Goal: Communication & Community: Participate in discussion

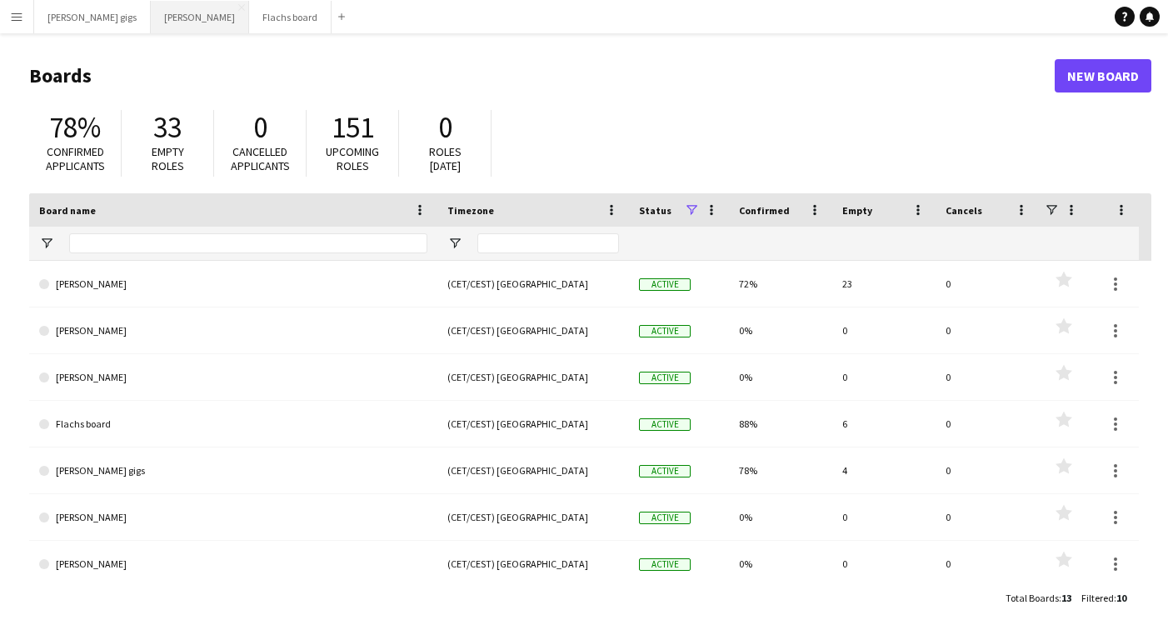
click at [151, 18] on button "Asger Gigs Close" at bounding box center [200, 17] width 98 height 33
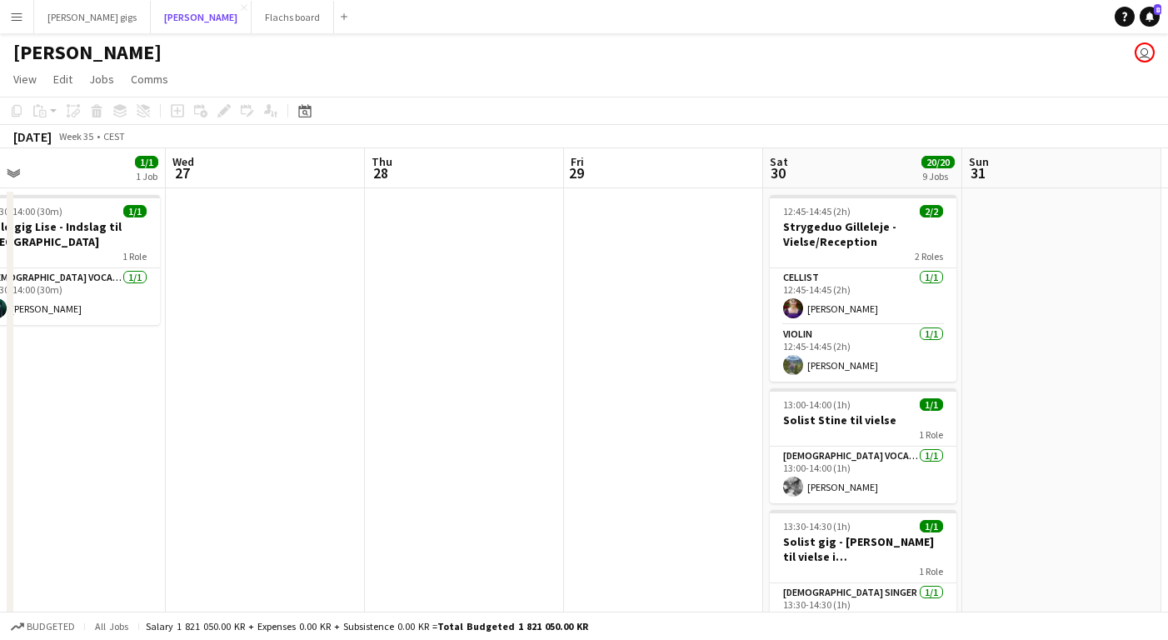
scroll to position [0, 555]
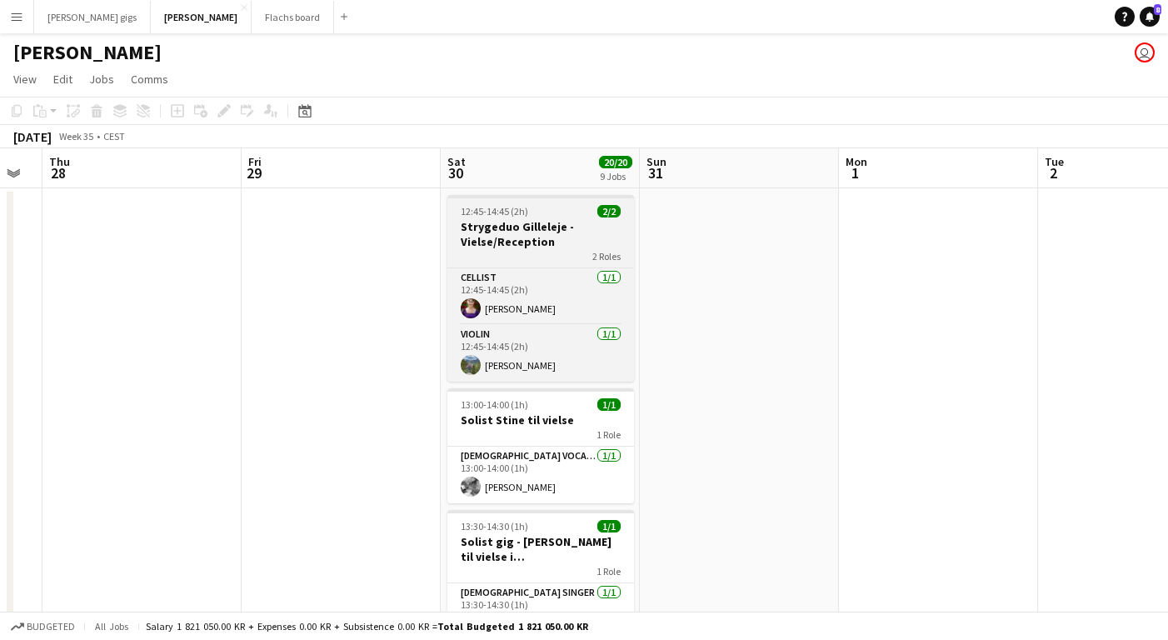
click at [518, 228] on h3 "Strygeduo Gilleleje - Vielse/Reception" at bounding box center [541, 234] width 187 height 30
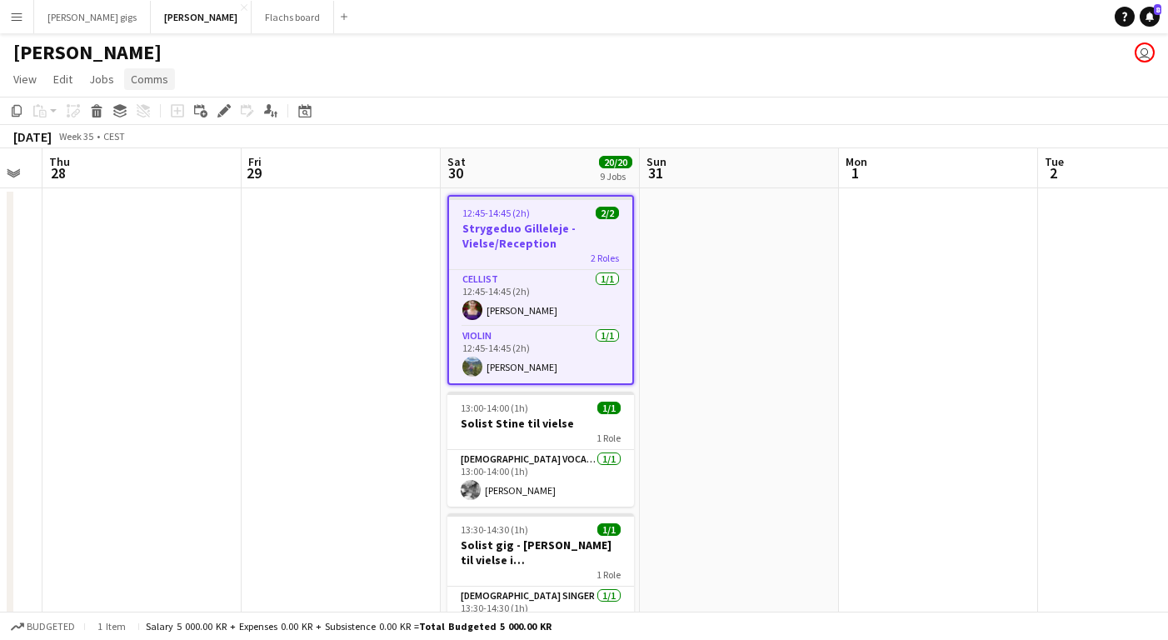
click at [148, 82] on span "Comms" at bounding box center [150, 79] width 38 height 15
click at [168, 134] on link "Create chat" at bounding box center [192, 150] width 138 height 35
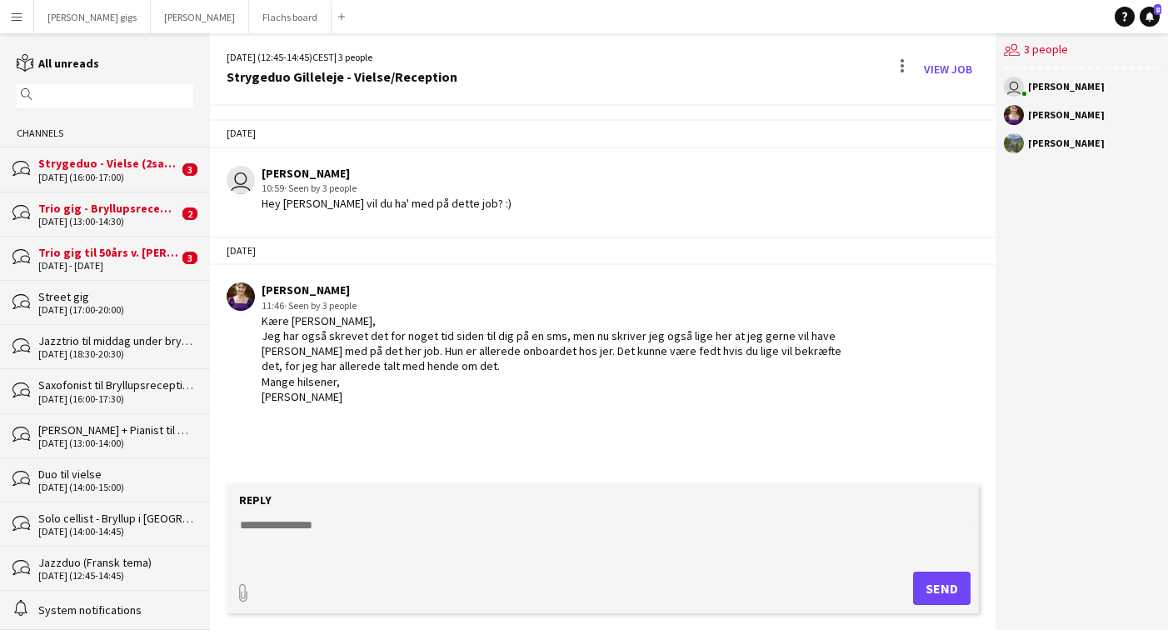
click at [373, 532] on textarea at bounding box center [606, 538] width 736 height 43
click at [336, 538] on textarea at bounding box center [606, 538] width 736 height 43
type textarea "**********"
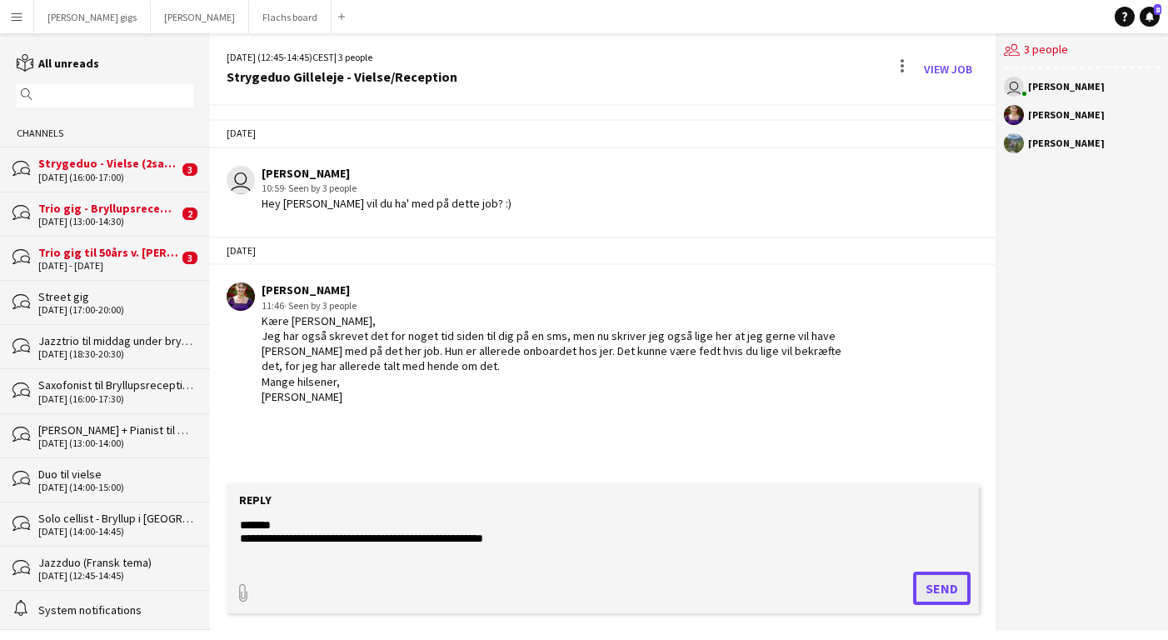
click at [944, 585] on button "Send" at bounding box center [942, 588] width 58 height 33
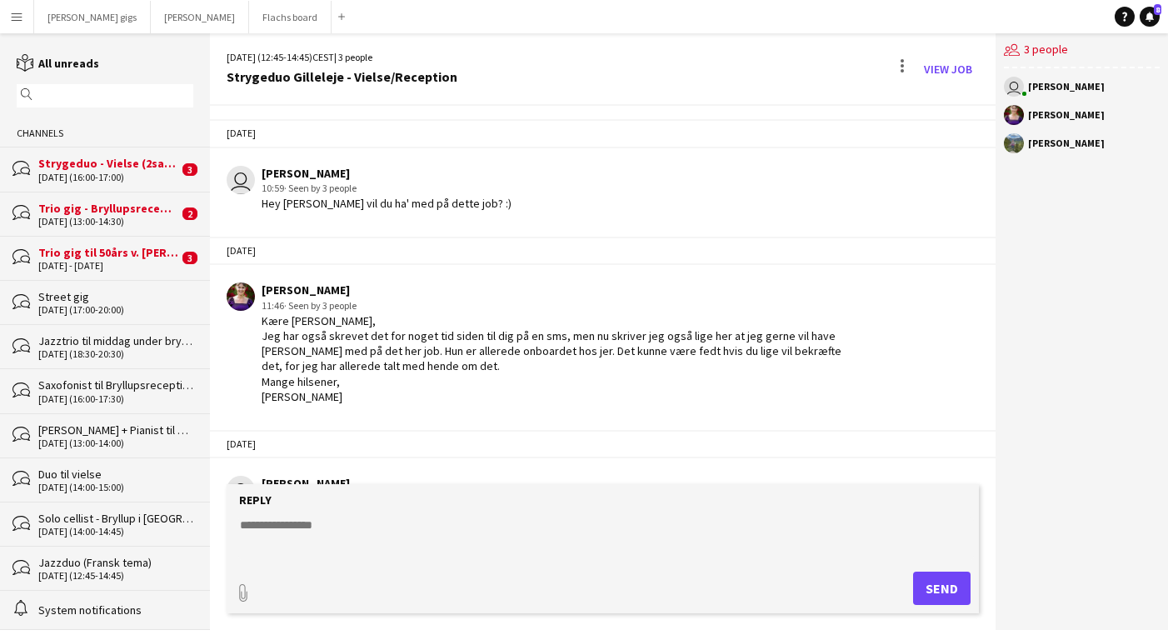
click at [116, 173] on div "[DATE] (16:00-17:00)" at bounding box center [108, 178] width 140 height 12
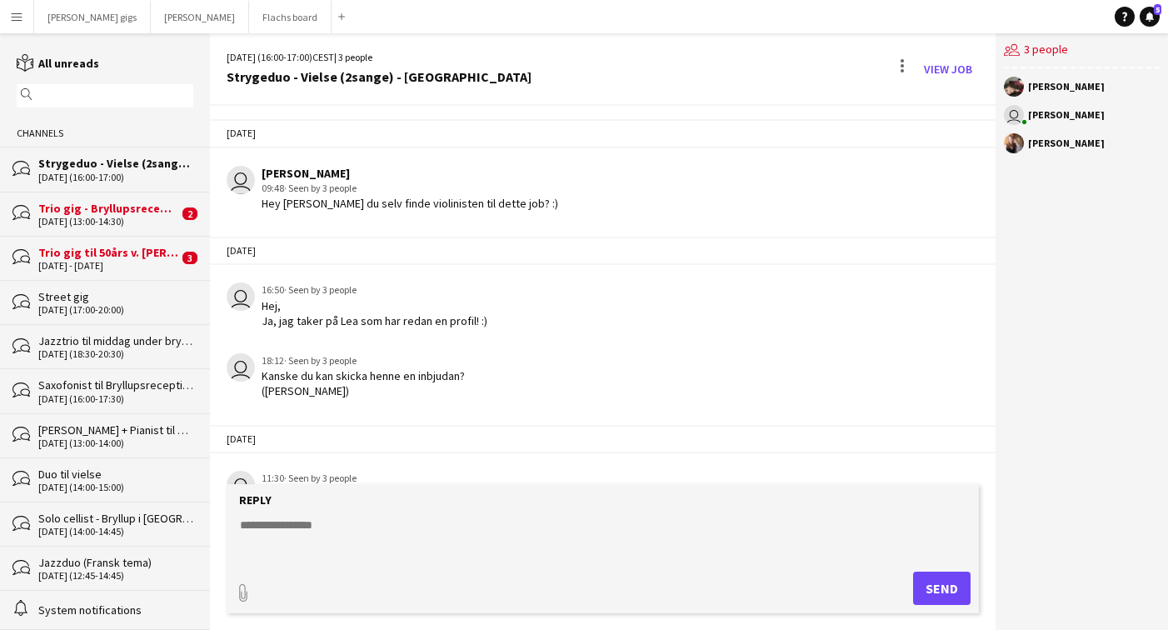
scroll to position [1186, 0]
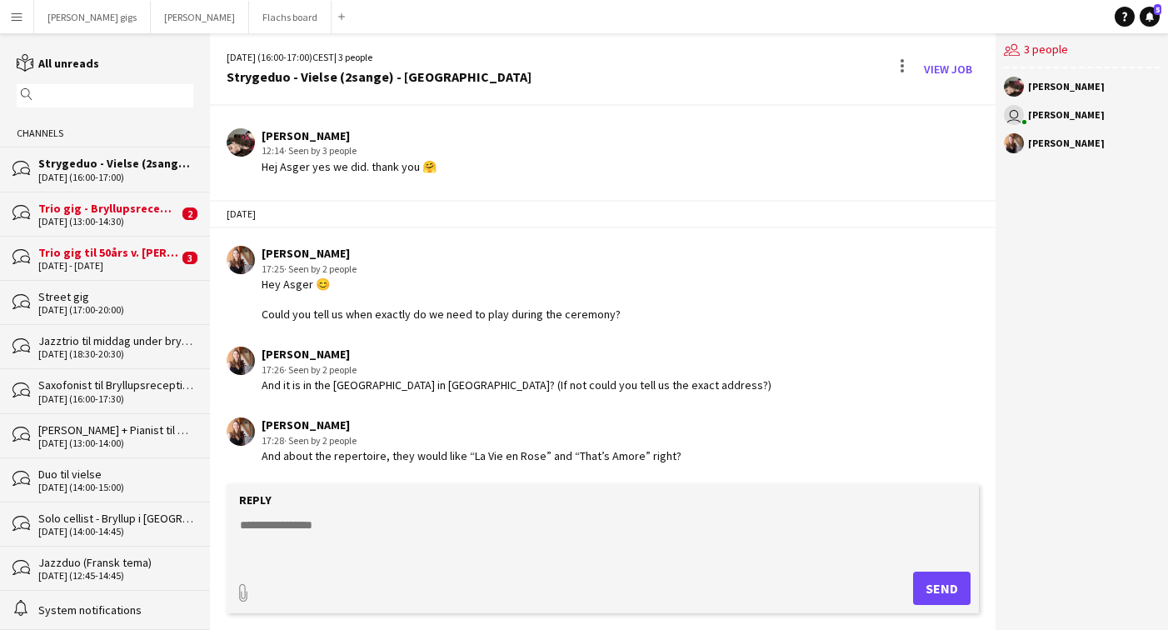
click at [311, 531] on textarea at bounding box center [606, 538] width 736 height 43
type textarea "**********"
click at [947, 586] on button "Send" at bounding box center [942, 588] width 58 height 33
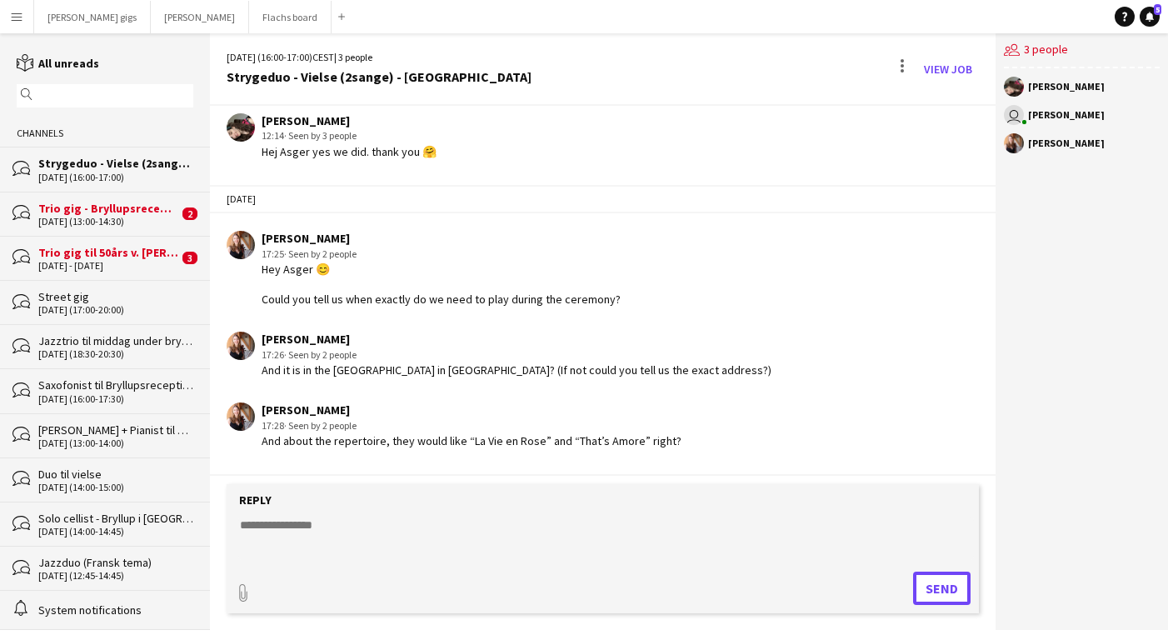
scroll to position [1288, 0]
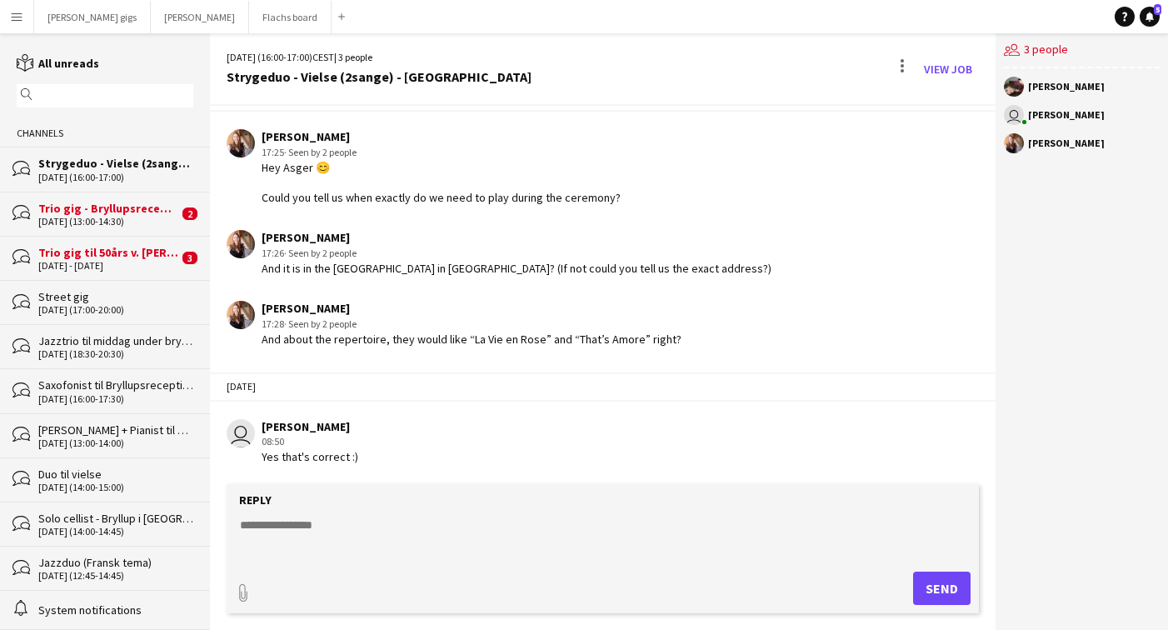
click at [122, 205] on div "Trio gig - Bryllupsreception" at bounding box center [108, 208] width 140 height 15
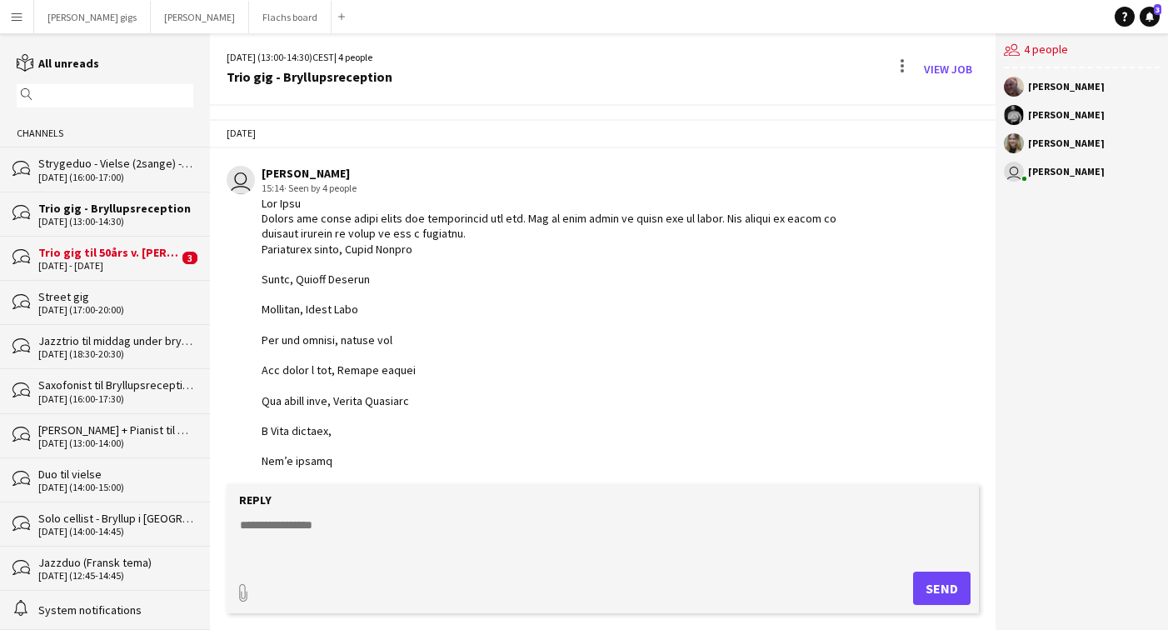
scroll to position [3760, 0]
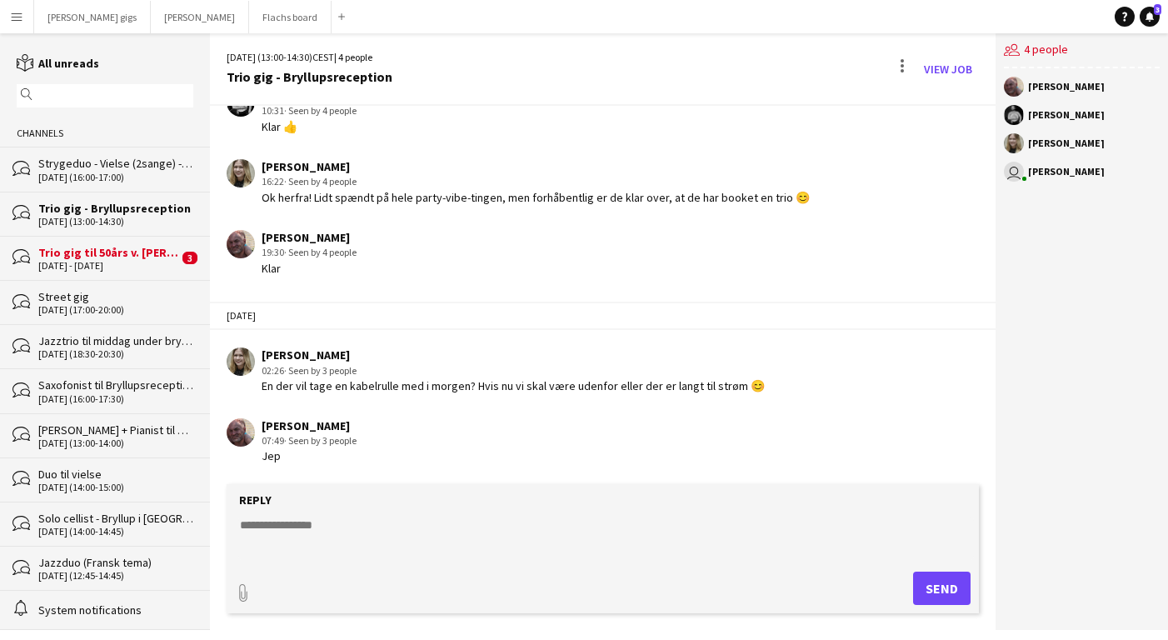
click at [103, 258] on div "Trio gig til 50års v. [PERSON_NAME]" at bounding box center [108, 252] width 140 height 15
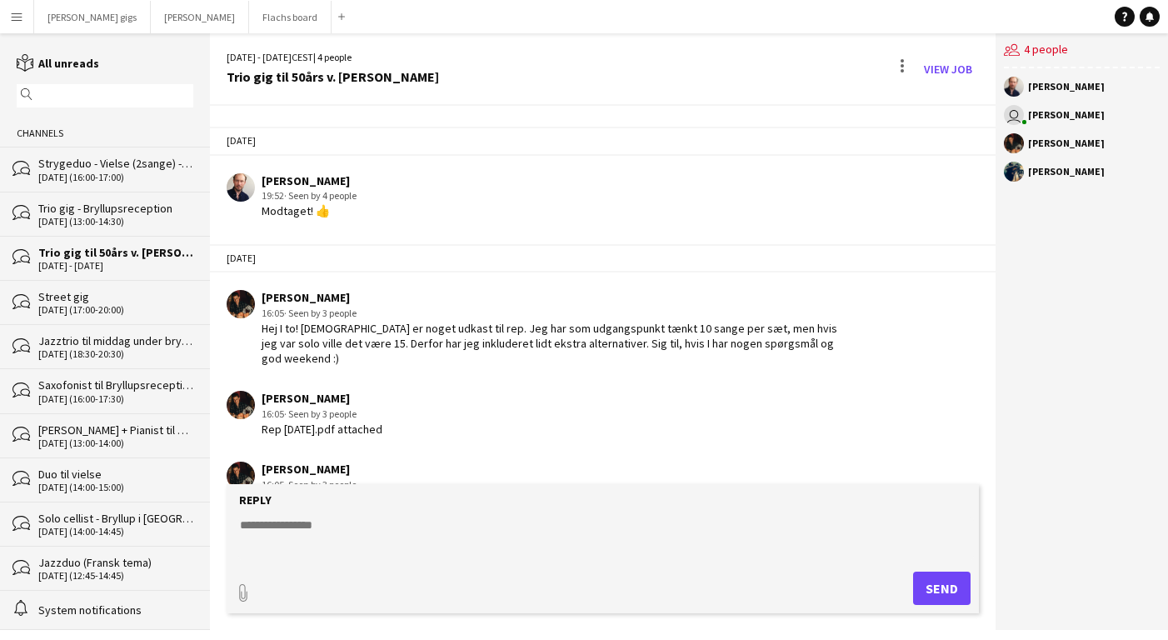
scroll to position [374, 0]
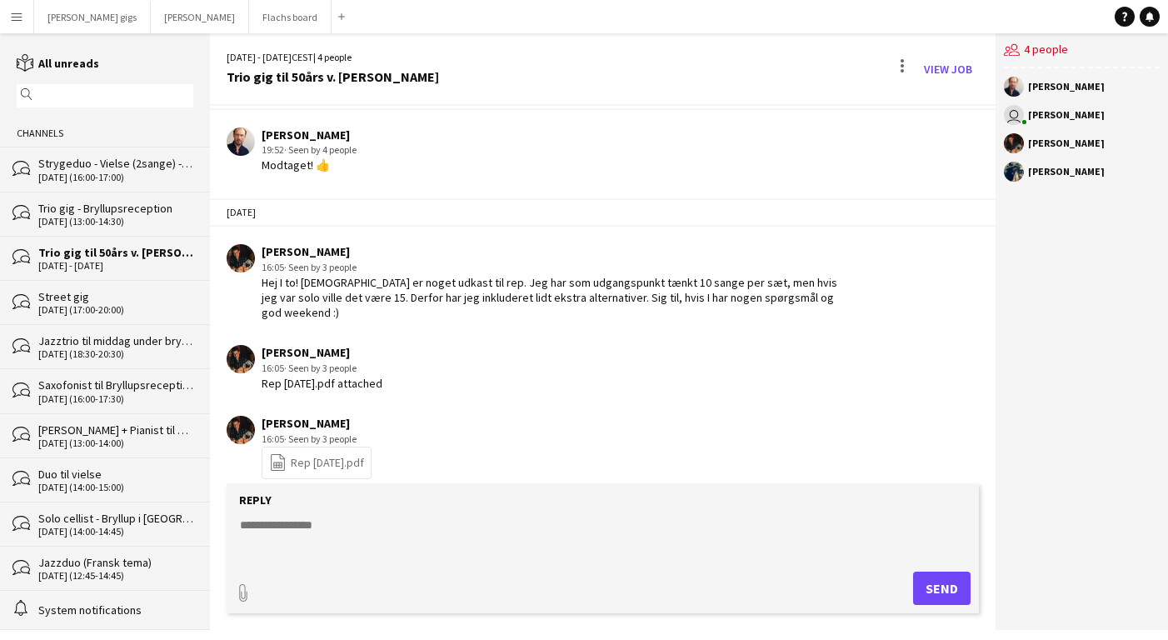
click at [287, 453] on icon "file-spreadsheet" at bounding box center [278, 462] width 18 height 18
click at [153, 31] on button "Asger Gigs Close" at bounding box center [200, 17] width 98 height 33
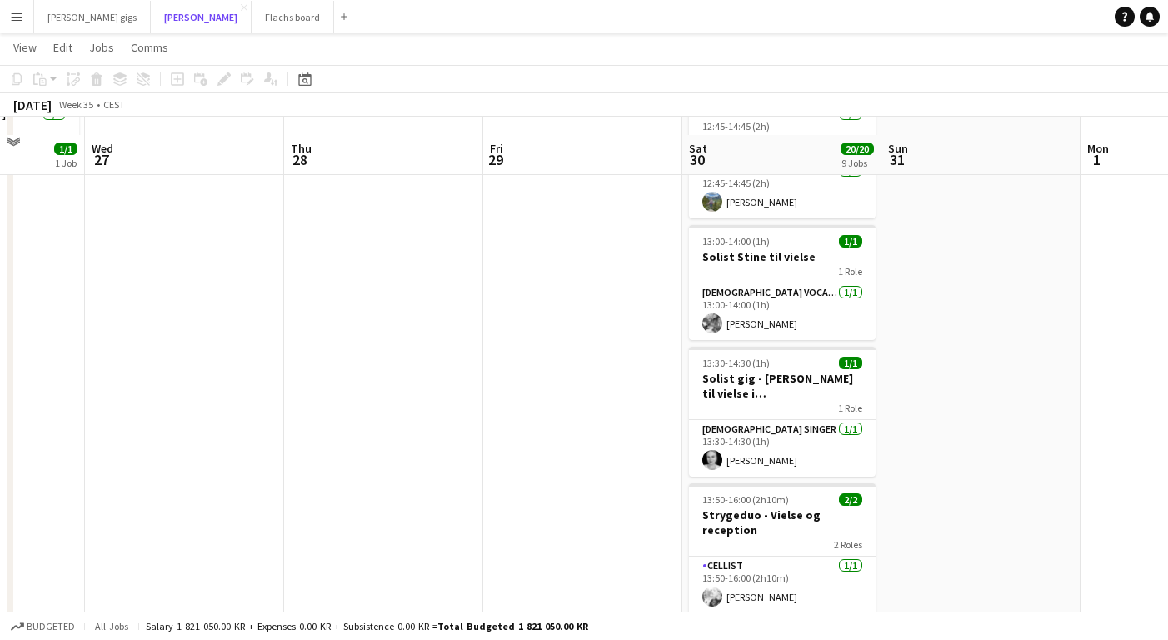
scroll to position [180, 0]
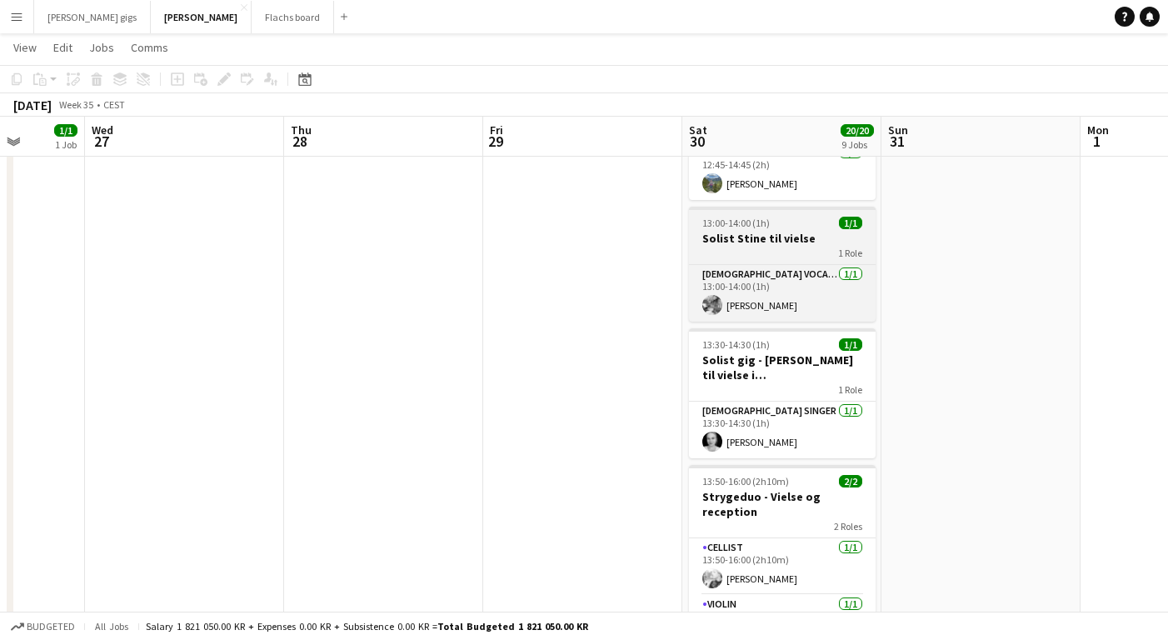
click at [723, 248] on div "1 Role" at bounding box center [782, 252] width 187 height 13
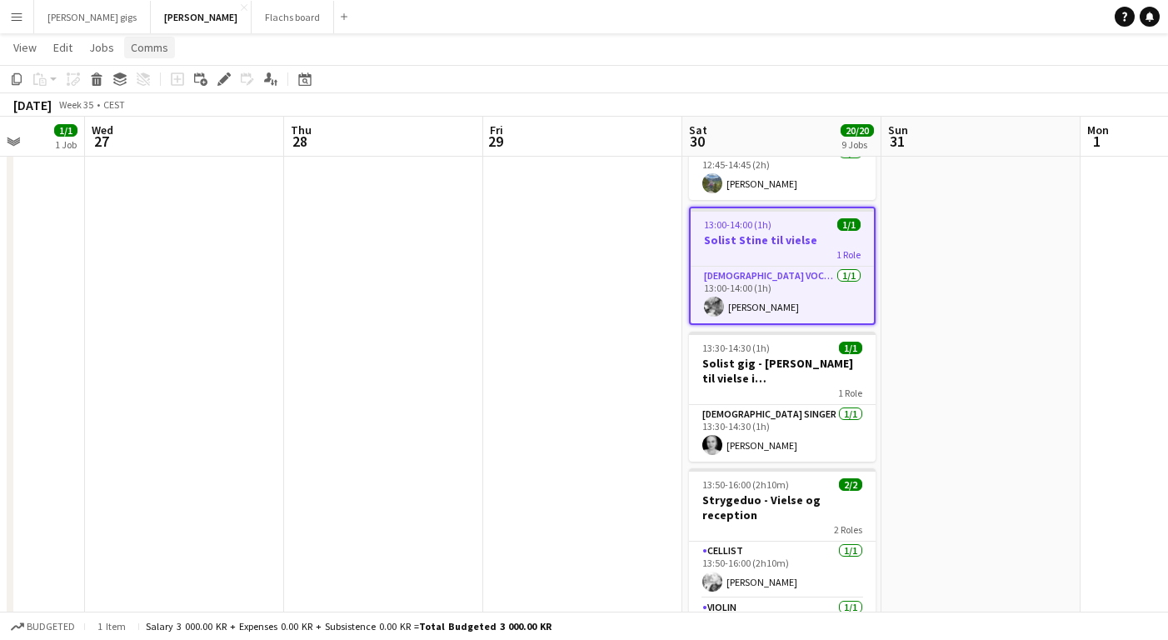
click at [154, 53] on span "Comms" at bounding box center [150, 47] width 38 height 15
click at [170, 112] on span "Create chat" at bounding box center [166, 118] width 58 height 15
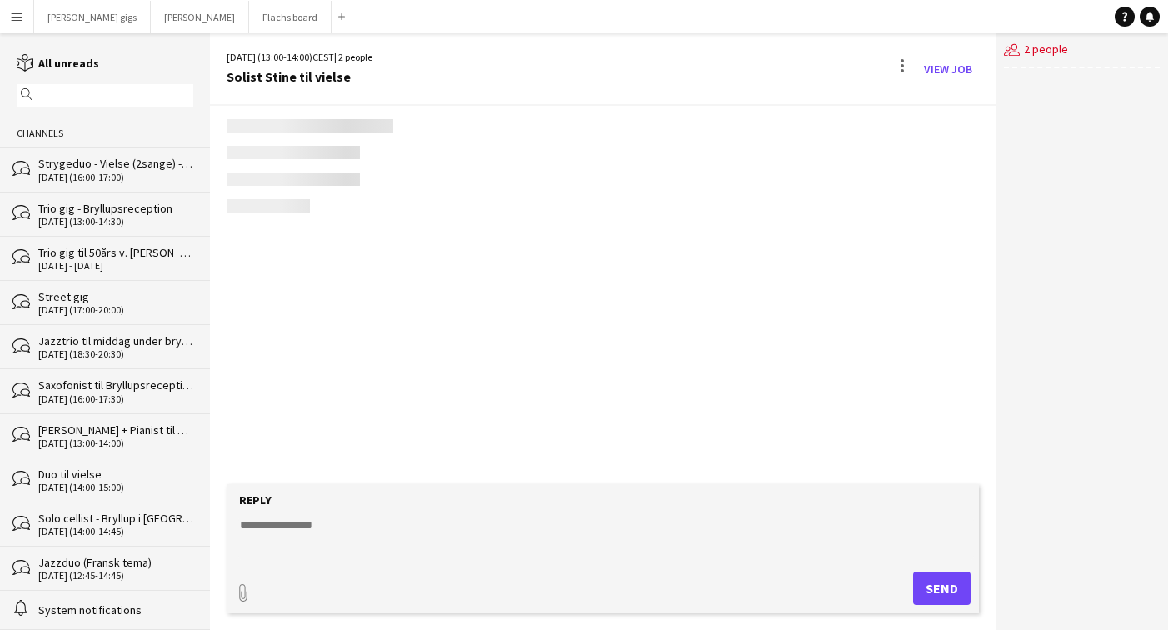
scroll to position [147, 0]
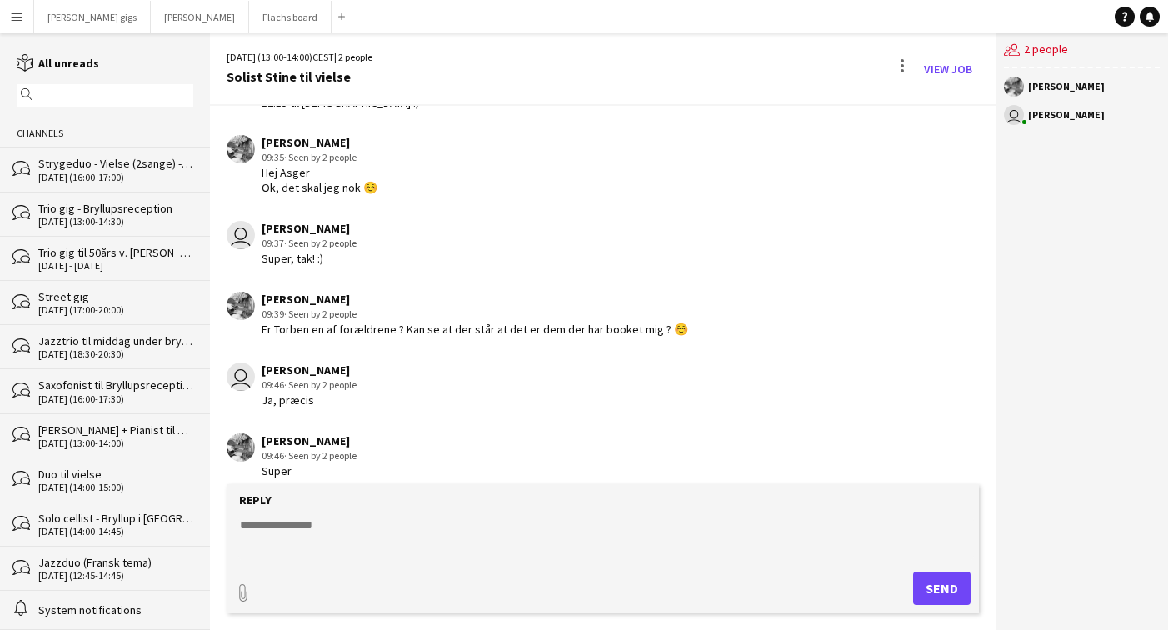
click at [342, 523] on textarea at bounding box center [606, 538] width 736 height 43
click at [253, 542] on textarea "**********" at bounding box center [606, 538] width 736 height 43
drag, startPoint x: 555, startPoint y: 538, endPoint x: 172, endPoint y: 534, distance: 383.4
click at [172, 534] on div "reading All unreads magnifier Channels bubbles Strygeduo - Vielse (2sange) - [G…" at bounding box center [584, 331] width 1168 height 597
click at [488, 549] on textarea "**********" at bounding box center [606, 538] width 736 height 43
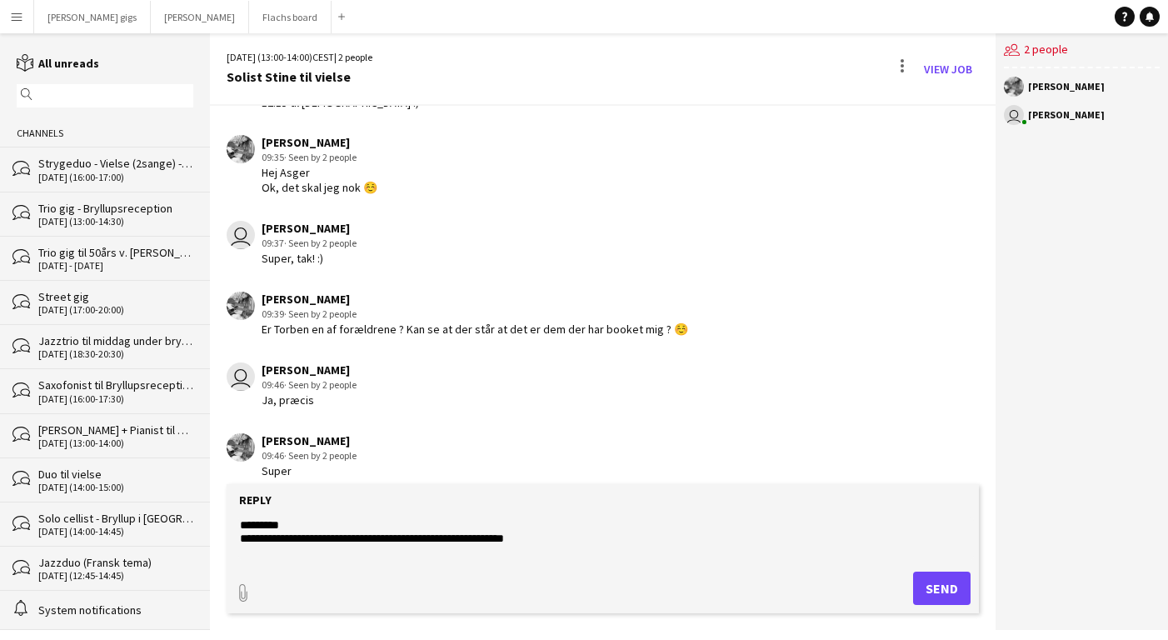
type textarea "**********"
click at [942, 582] on button "Send" at bounding box center [942, 588] width 58 height 33
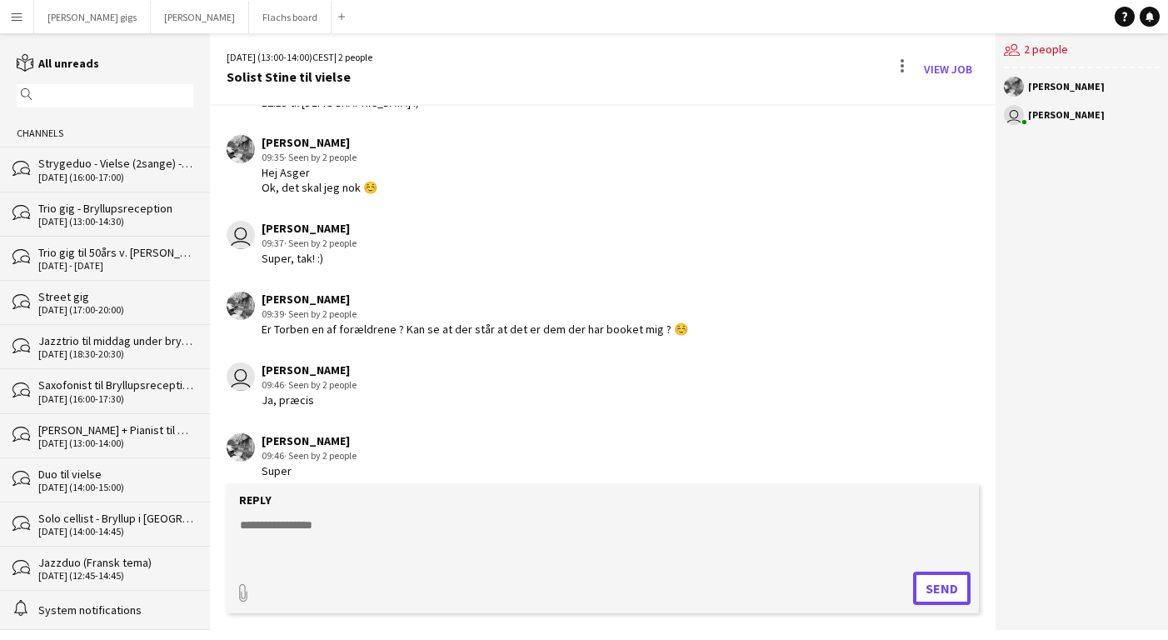
scroll to position [279, 0]
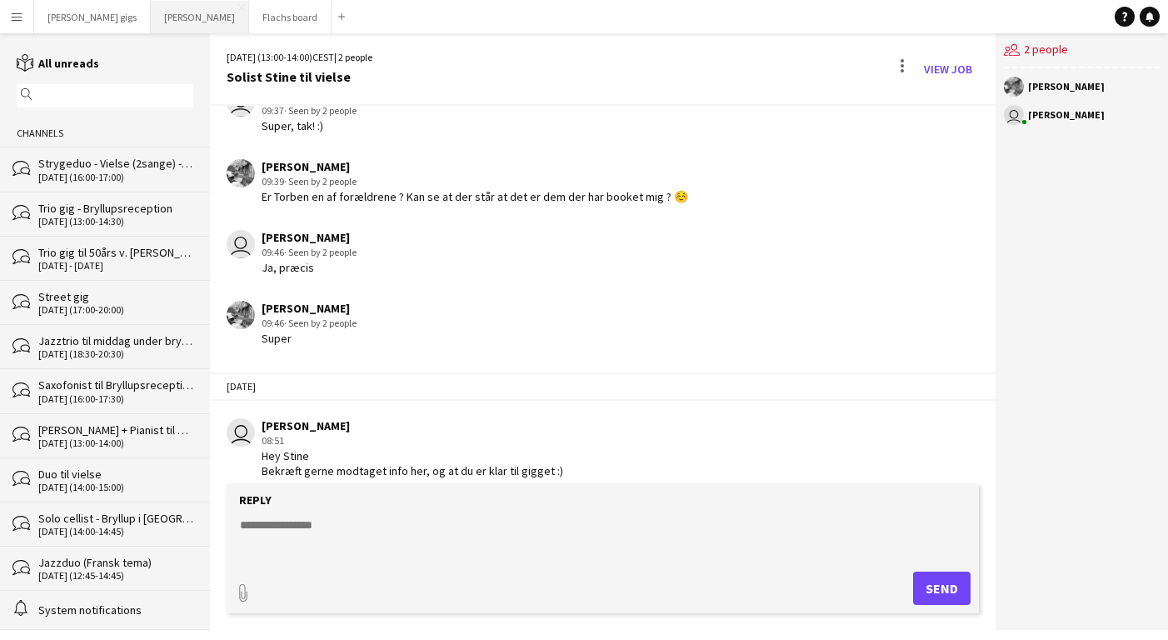
click at [151, 23] on button "Asger Gigs Close" at bounding box center [200, 17] width 98 height 33
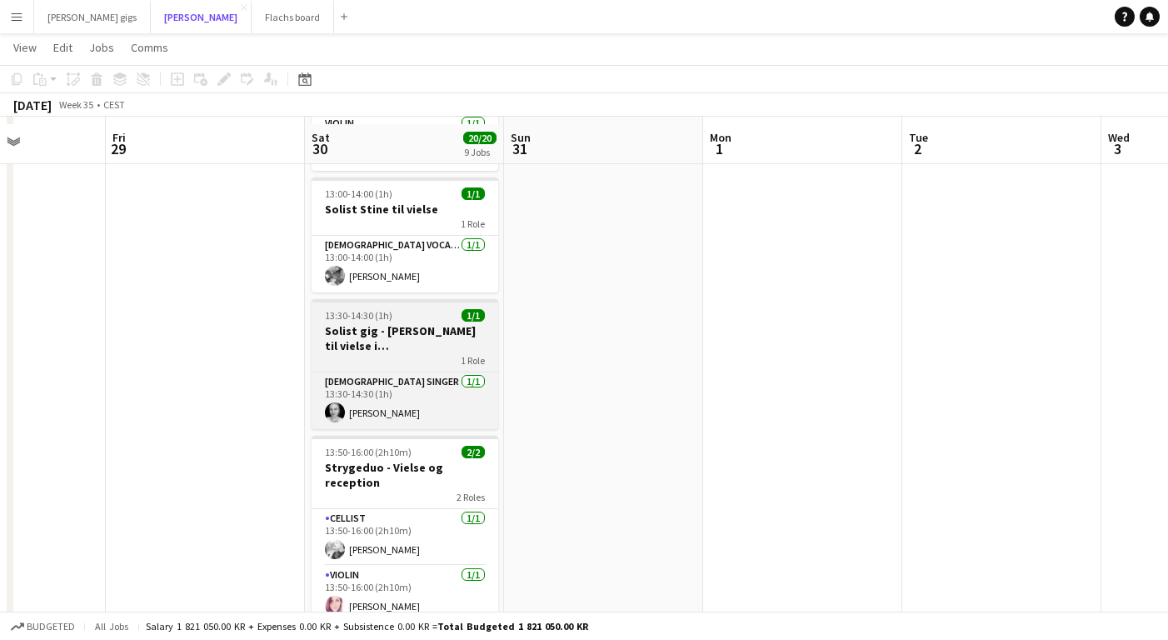
scroll to position [217, 0]
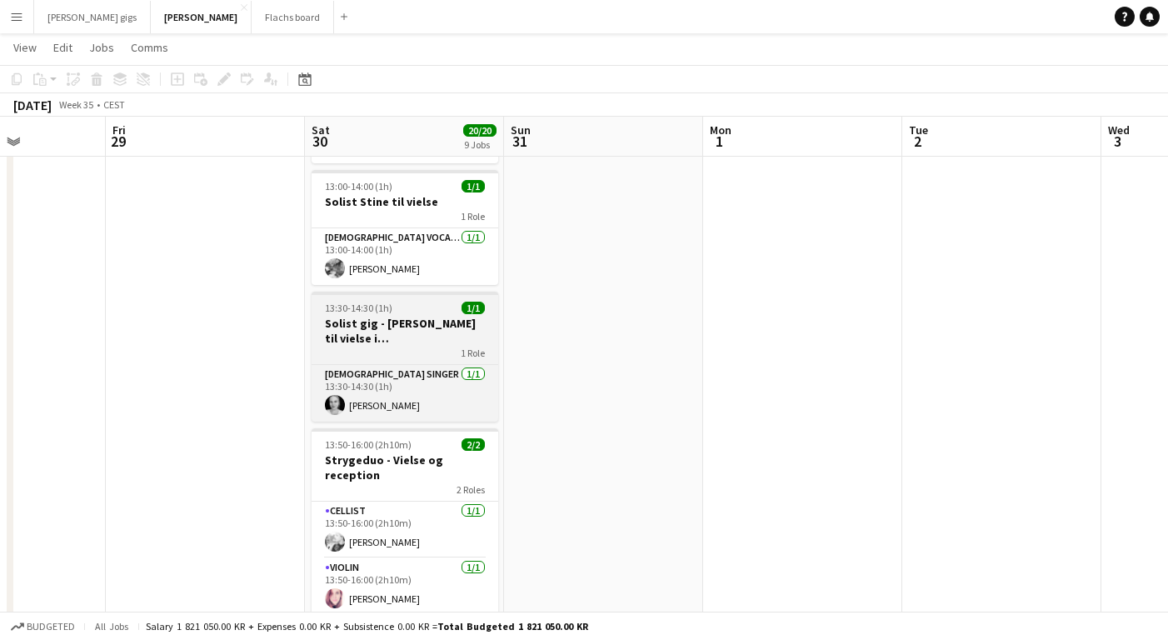
click at [324, 338] on h3 "Solist gig - [PERSON_NAME] til vielse i [GEOGRAPHIC_DATA]" at bounding box center [405, 331] width 187 height 30
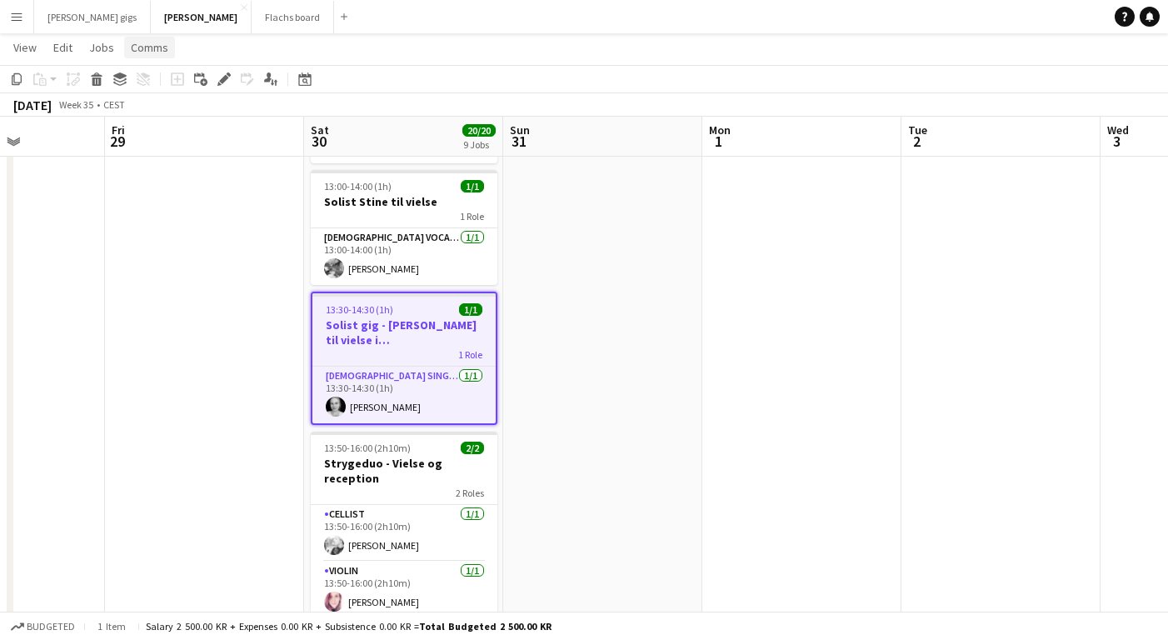
click at [148, 43] on span "Comms" at bounding box center [150, 47] width 38 height 15
click at [166, 119] on span "Create chat" at bounding box center [166, 118] width 58 height 15
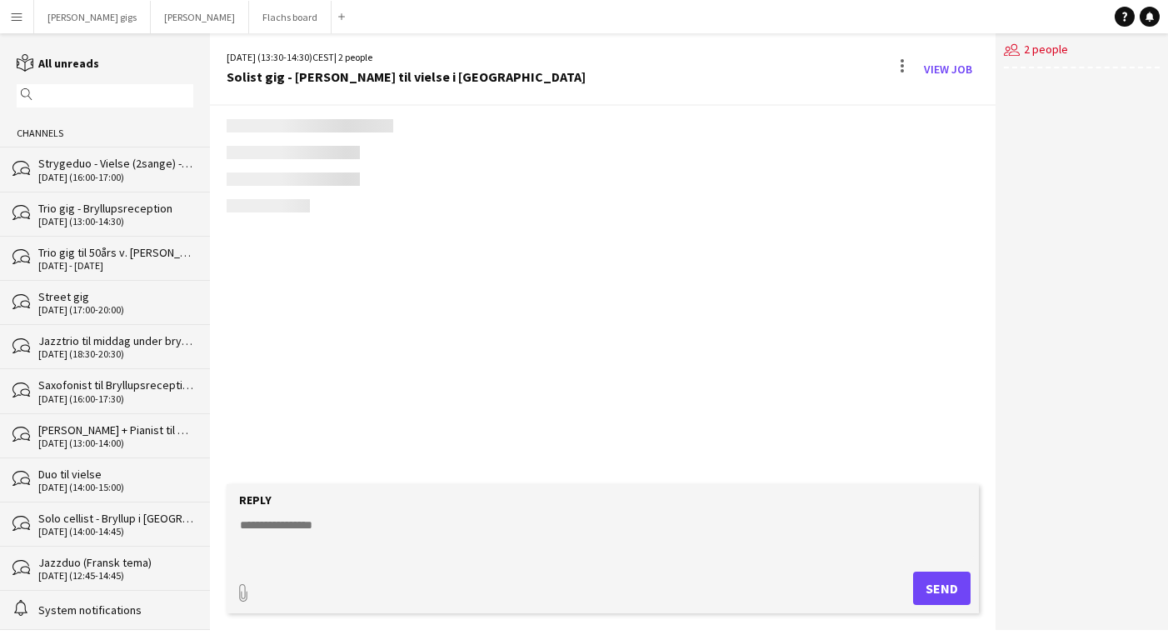
scroll to position [13, 0]
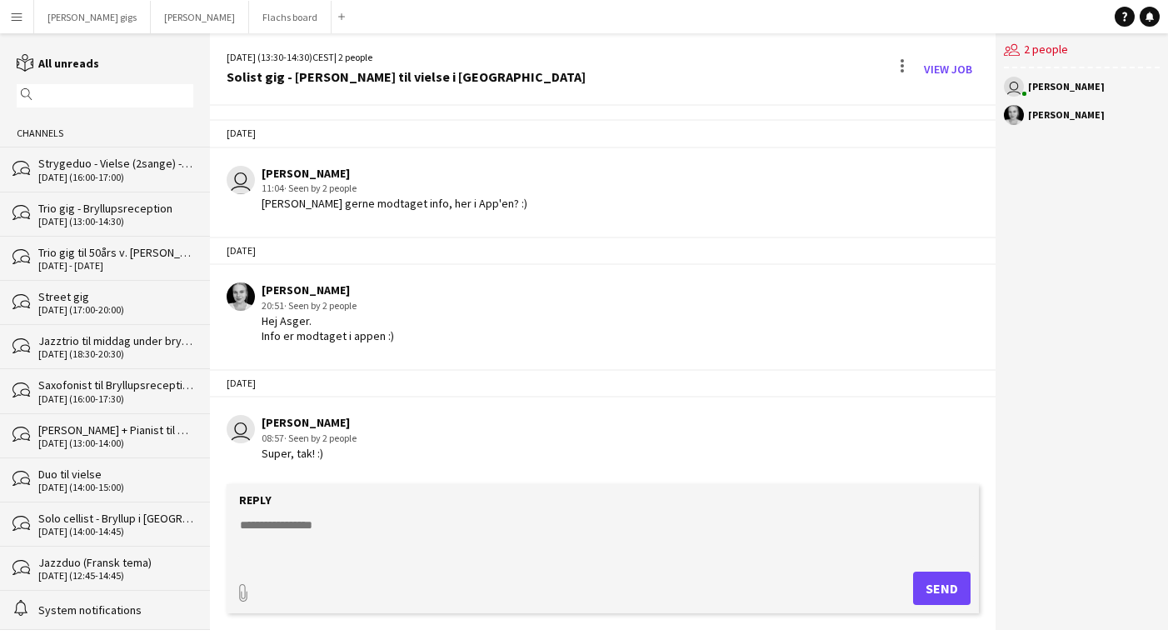
click at [372, 526] on textarea at bounding box center [606, 538] width 736 height 43
paste textarea "**********"
click at [242, 524] on textarea "**********" at bounding box center [606, 538] width 736 height 43
type textarea "**********"
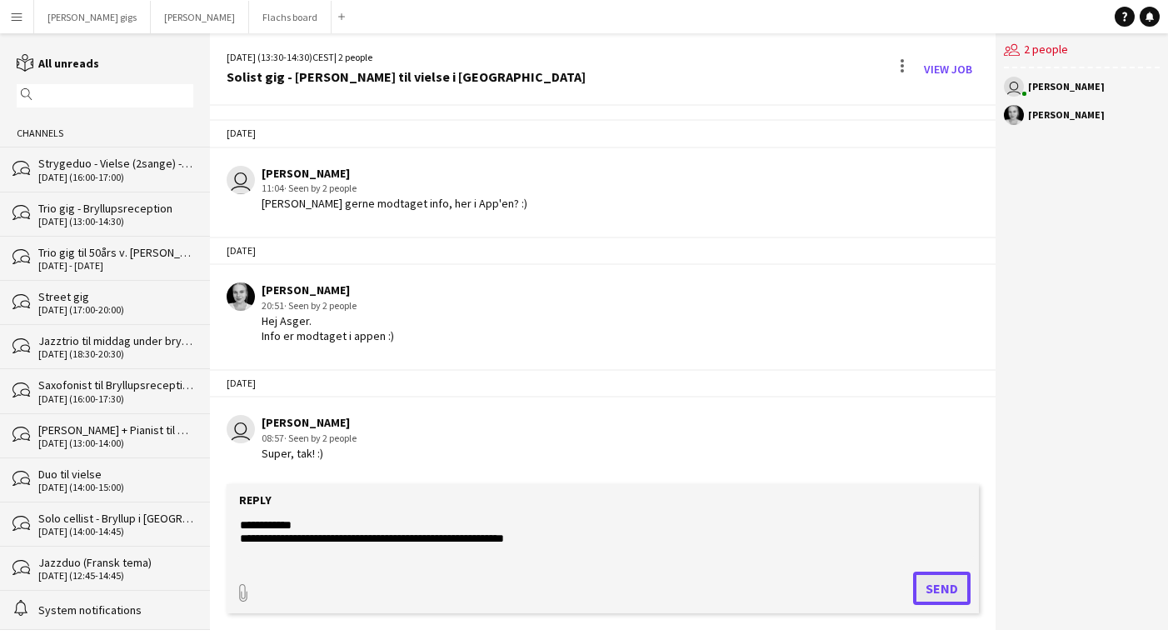
click at [925, 583] on button "Send" at bounding box center [942, 588] width 58 height 33
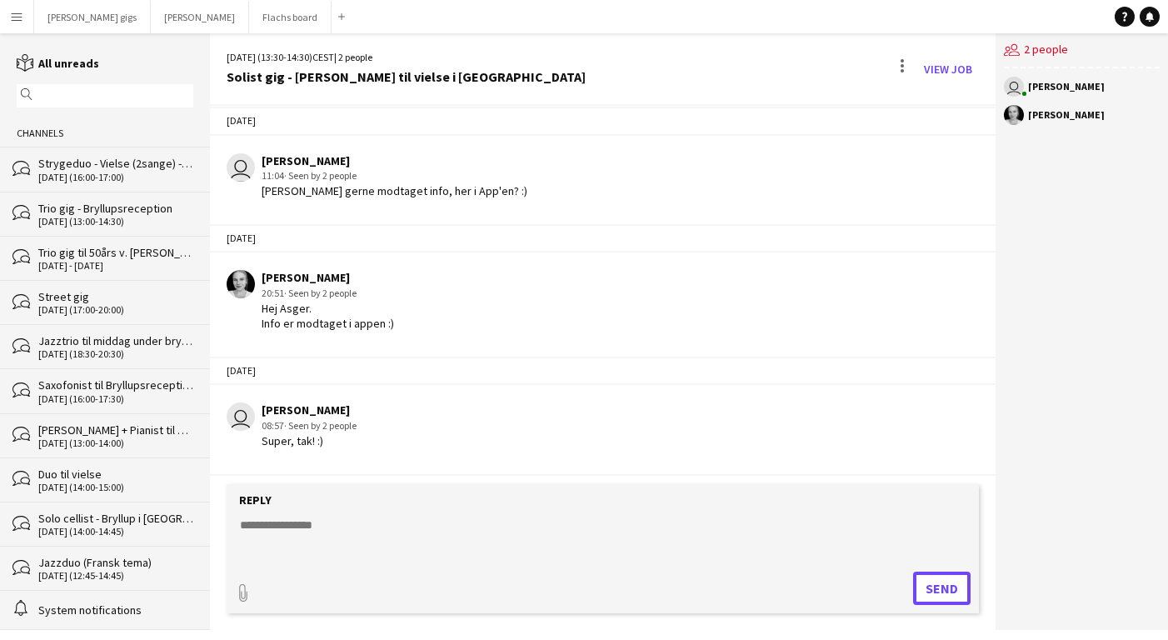
scroll to position [129, 0]
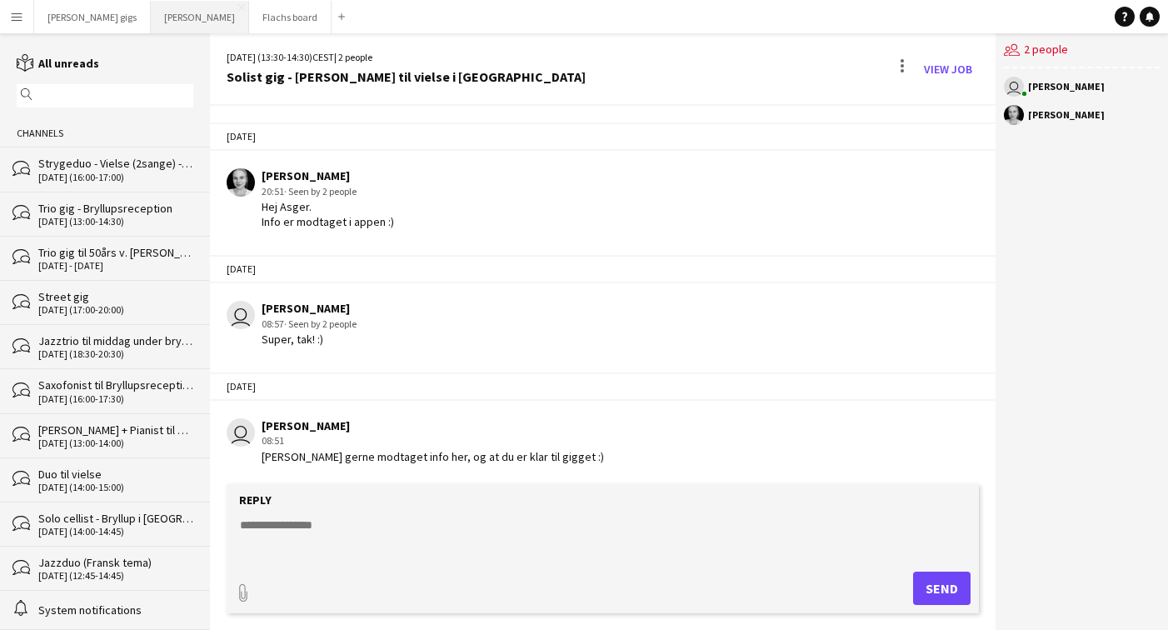
click at [151, 15] on button "Asger Gigs Close" at bounding box center [200, 17] width 98 height 33
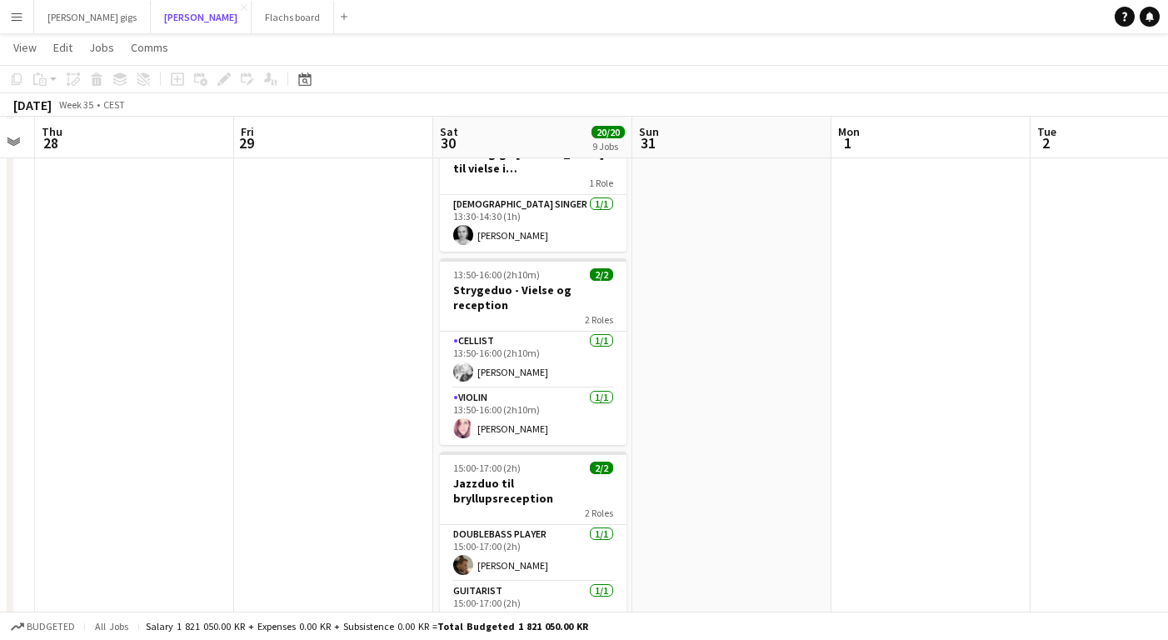
scroll to position [391, 0]
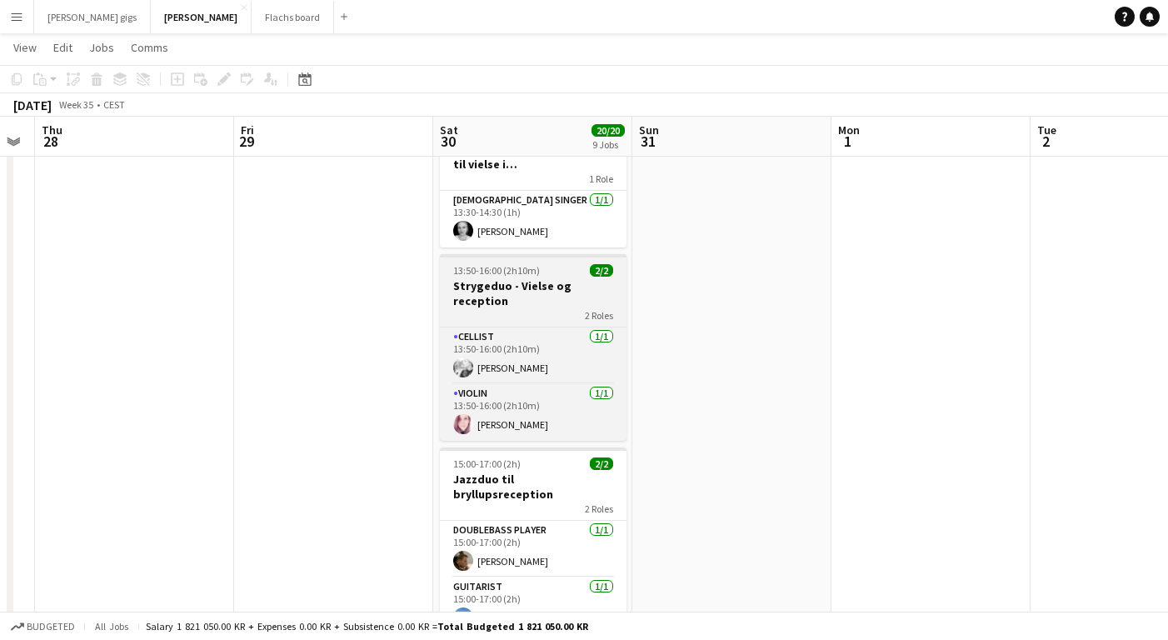
click at [496, 308] on div "2 Roles" at bounding box center [533, 314] width 187 height 13
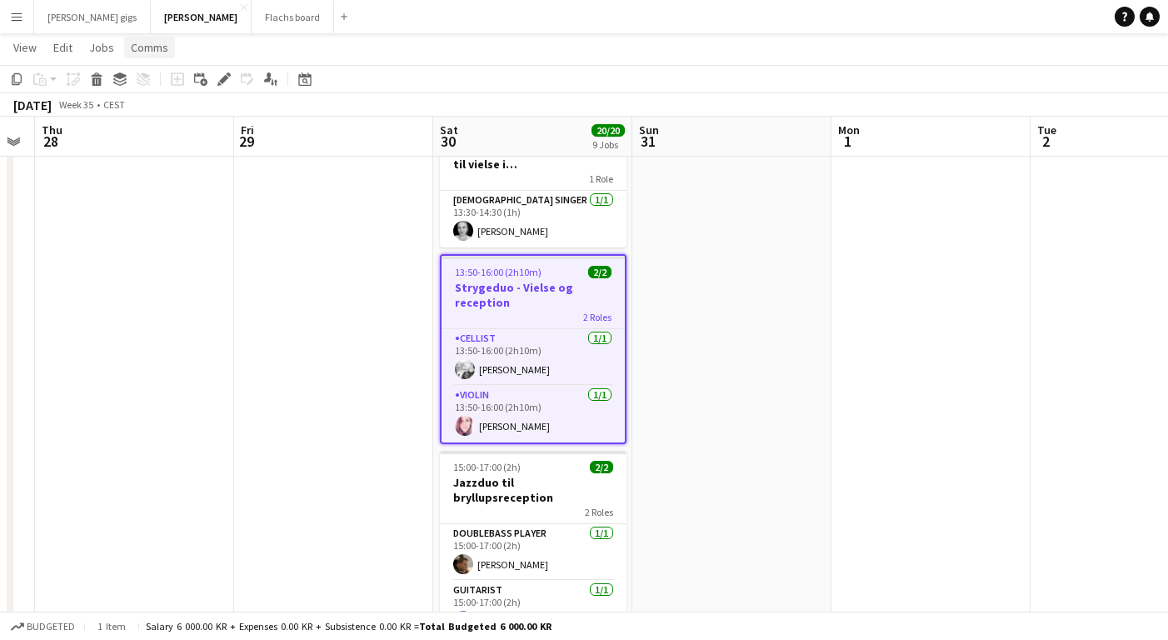
click at [132, 44] on span "Comms" at bounding box center [150, 47] width 38 height 15
click at [150, 107] on link "Create chat" at bounding box center [192, 118] width 138 height 35
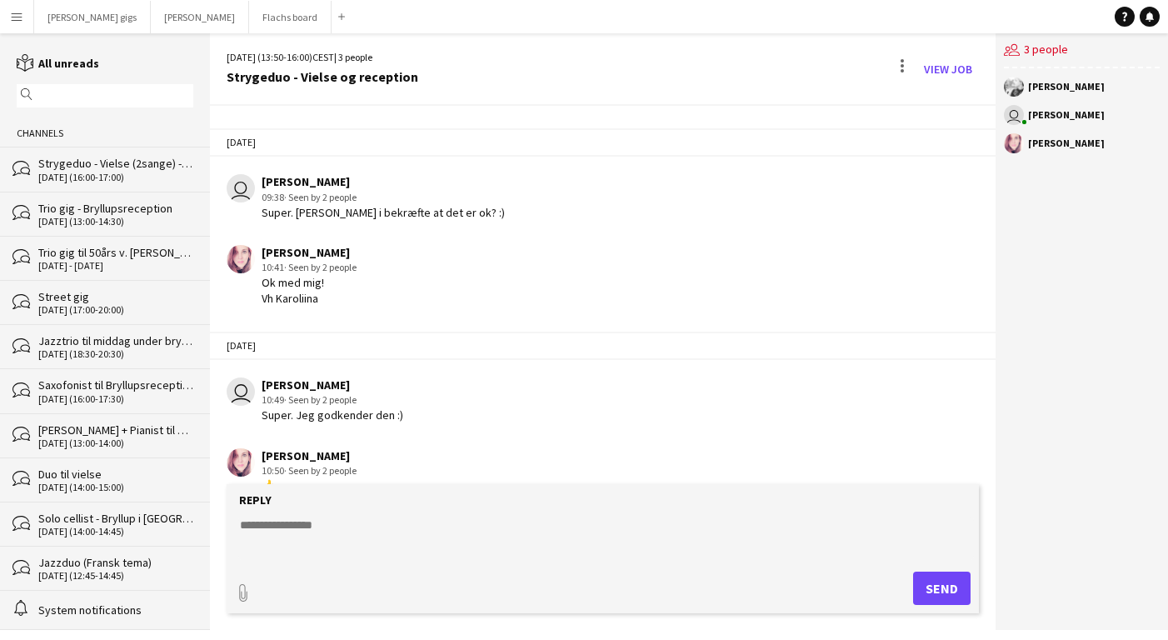
scroll to position [1035, 0]
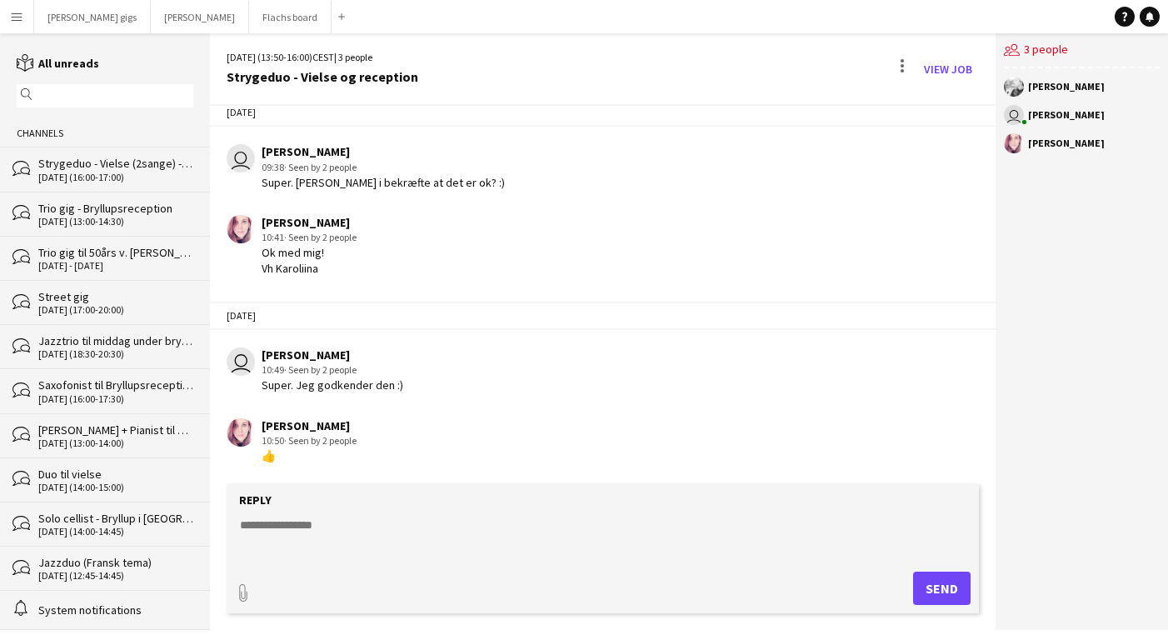
click at [333, 539] on textarea at bounding box center [606, 538] width 736 height 43
type textarea "**********"
click at [940, 587] on button "Send" at bounding box center [942, 588] width 58 height 33
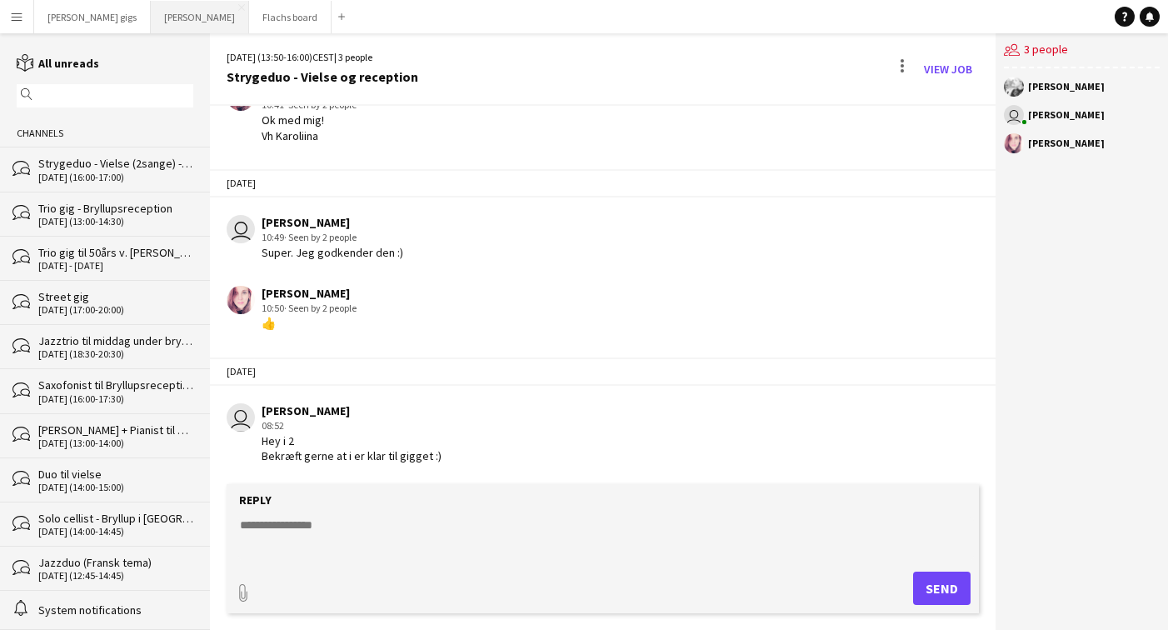
click at [151, 15] on button "Asger Gigs Close" at bounding box center [200, 17] width 98 height 33
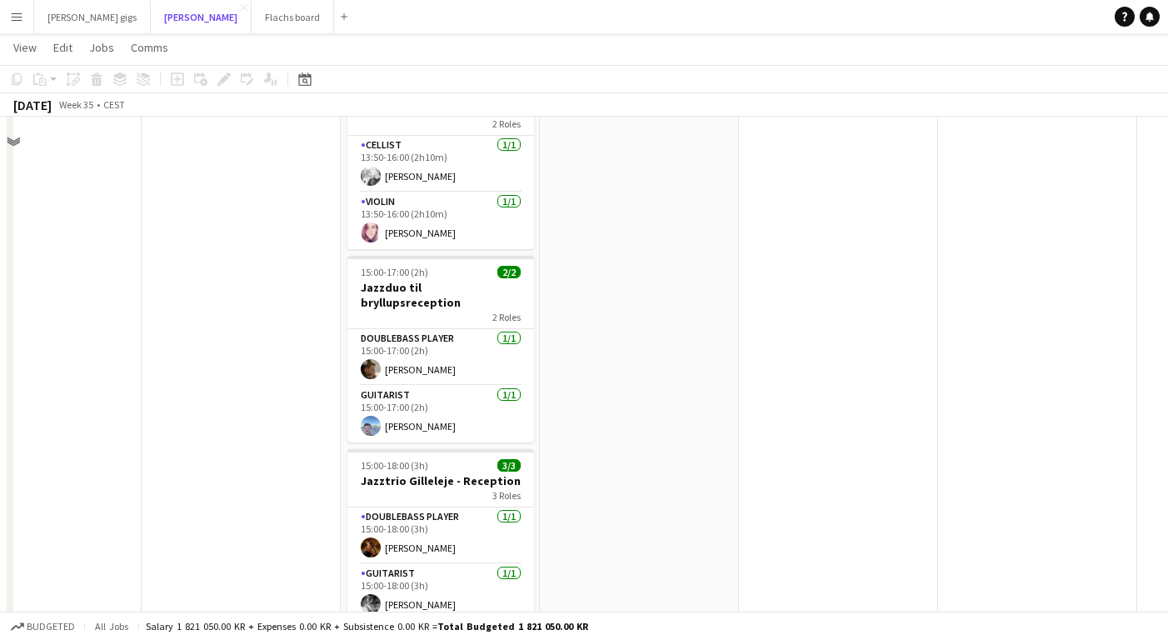
scroll to position [593, 0]
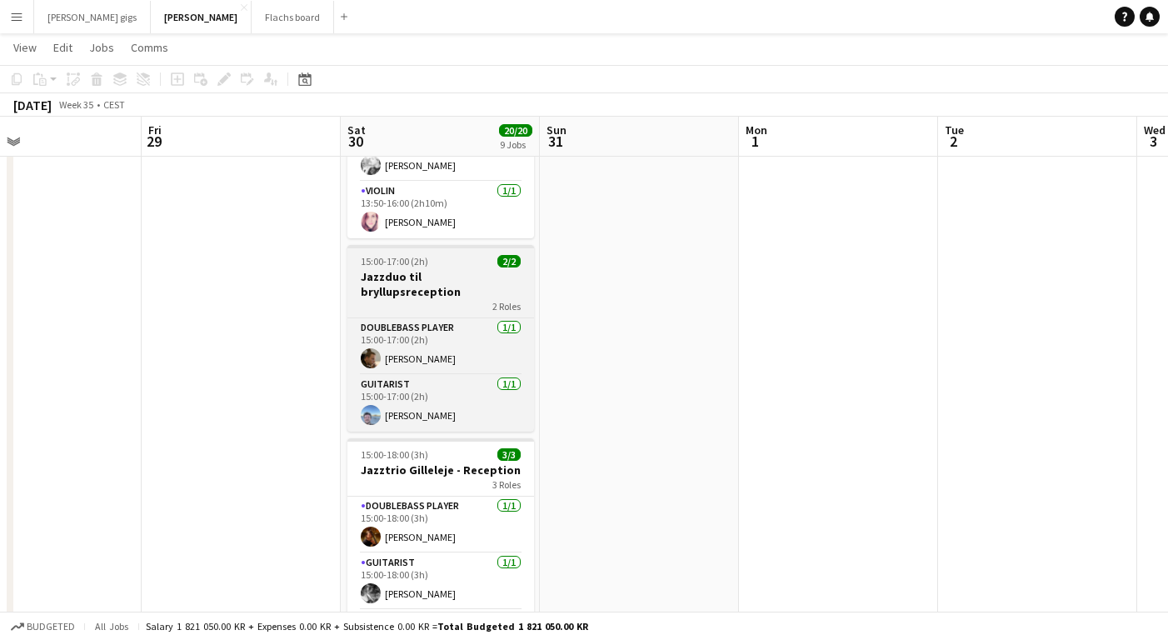
click at [412, 269] on h3 "Jazzduo til bryllupsreception" at bounding box center [441, 284] width 187 height 30
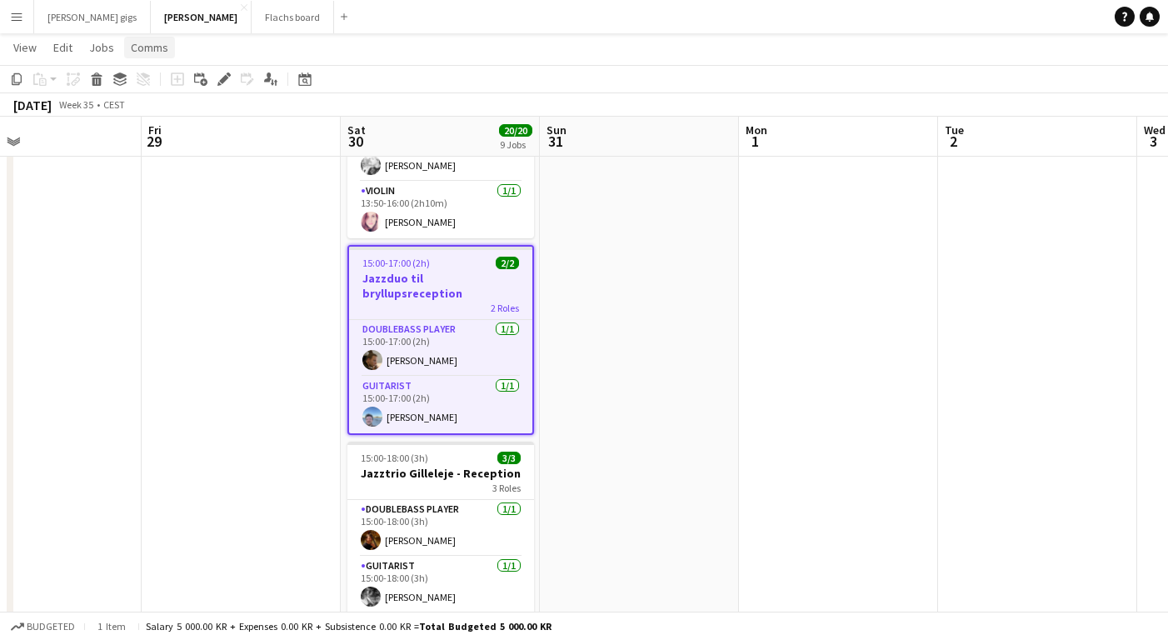
click at [150, 37] on link "Comms" at bounding box center [149, 48] width 51 height 22
click at [180, 117] on span "Create chat" at bounding box center [166, 118] width 58 height 15
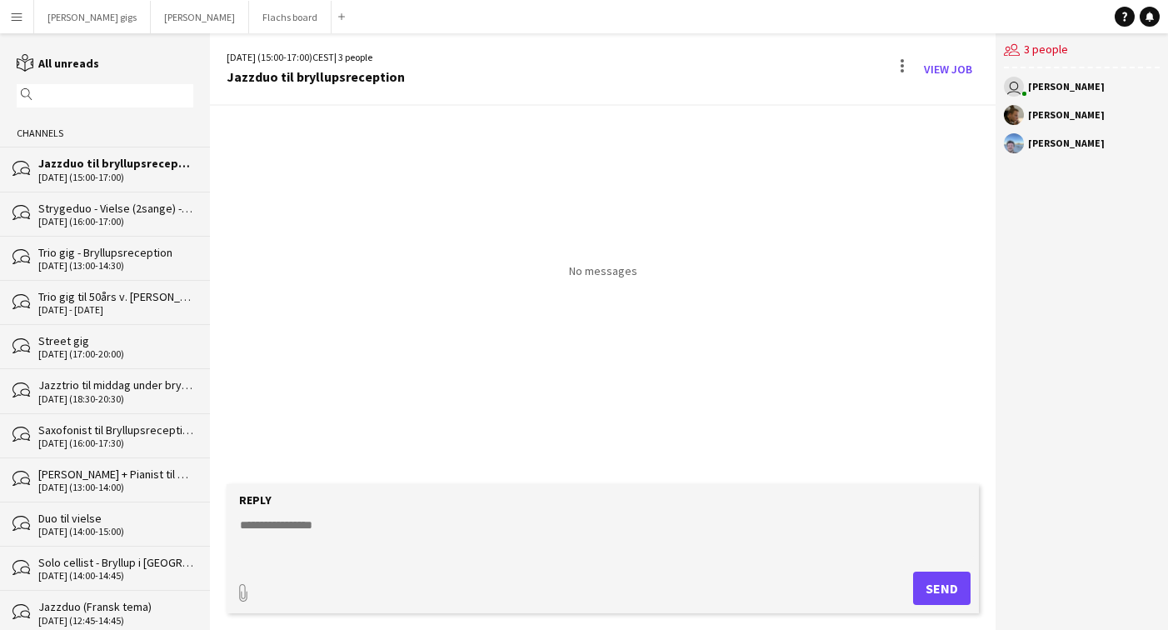
click at [382, 527] on textarea at bounding box center [606, 538] width 736 height 43
type textarea "*"
paste textarea "**********"
click at [239, 524] on textarea "**********" at bounding box center [606, 538] width 736 height 43
click at [438, 538] on textarea "**********" at bounding box center [606, 538] width 736 height 43
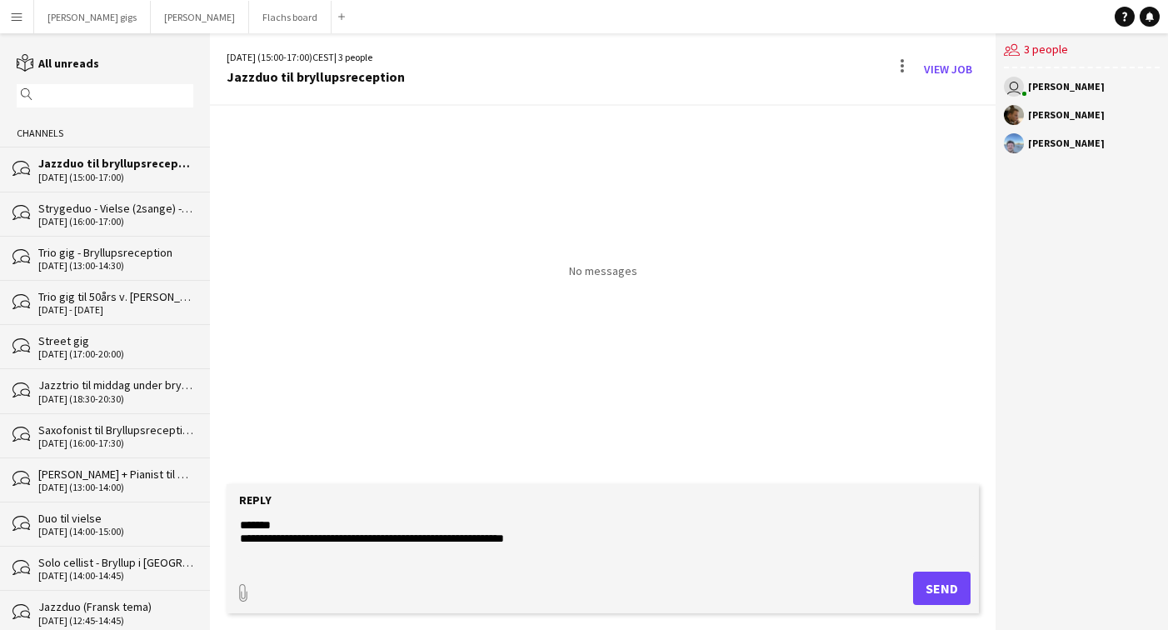
click at [438, 538] on textarea "**********" at bounding box center [606, 538] width 736 height 43
type textarea "**********"
click at [945, 588] on button "Send" at bounding box center [942, 588] width 58 height 33
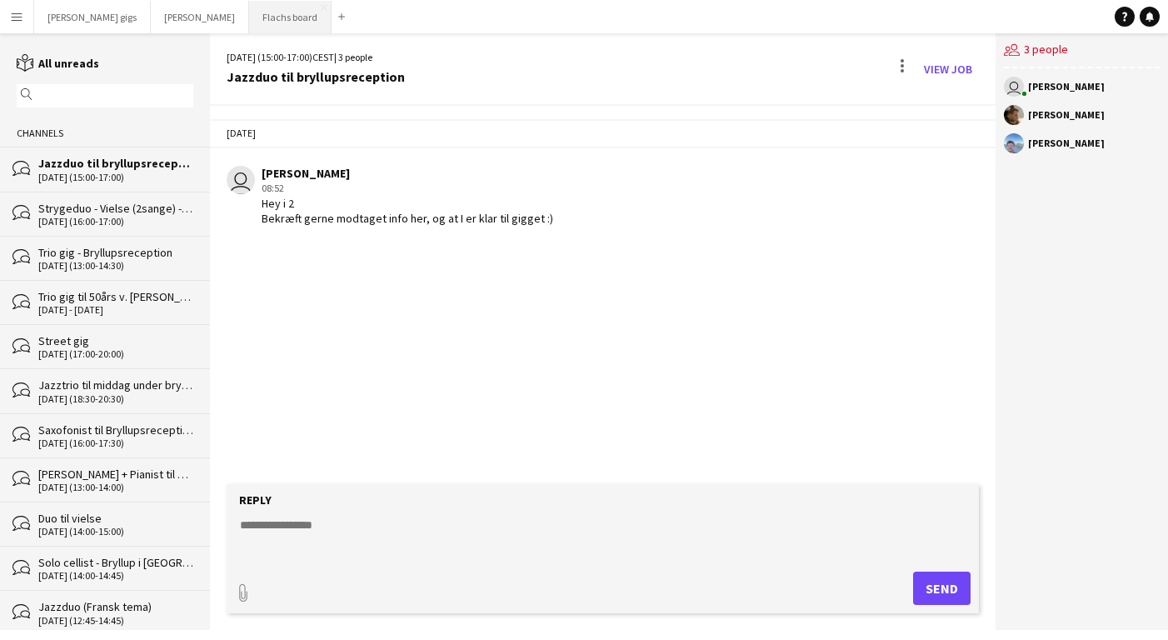
click at [249, 19] on button "Flachs board Close" at bounding box center [290, 17] width 83 height 33
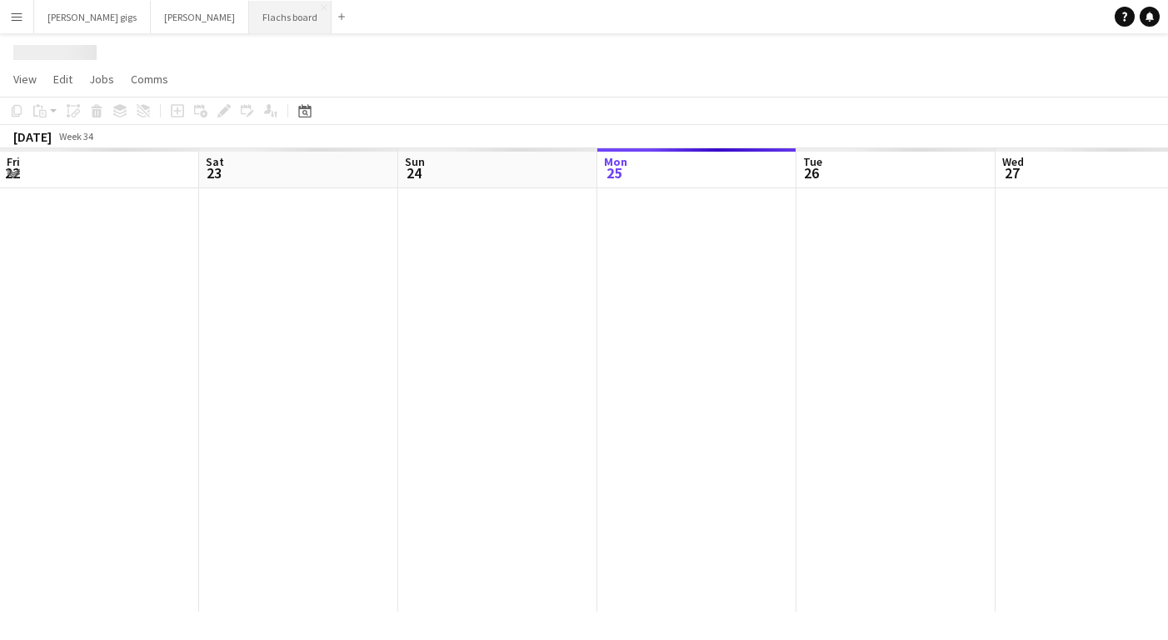
scroll to position [0, 398]
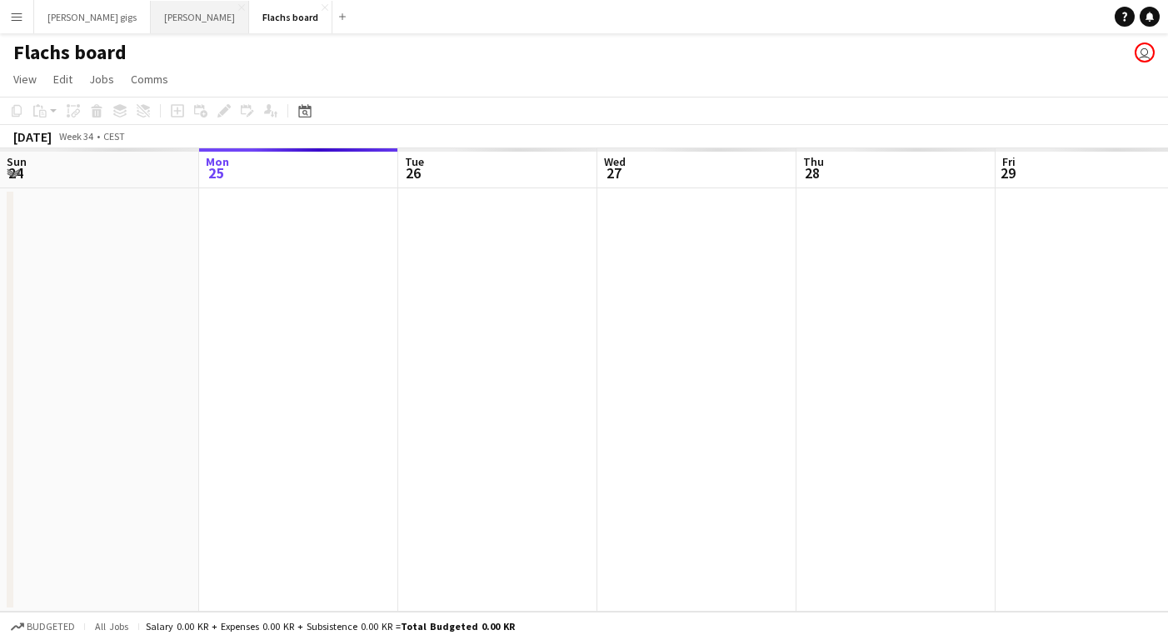
click at [154, 19] on button "Asger Gigs Close" at bounding box center [200, 17] width 98 height 33
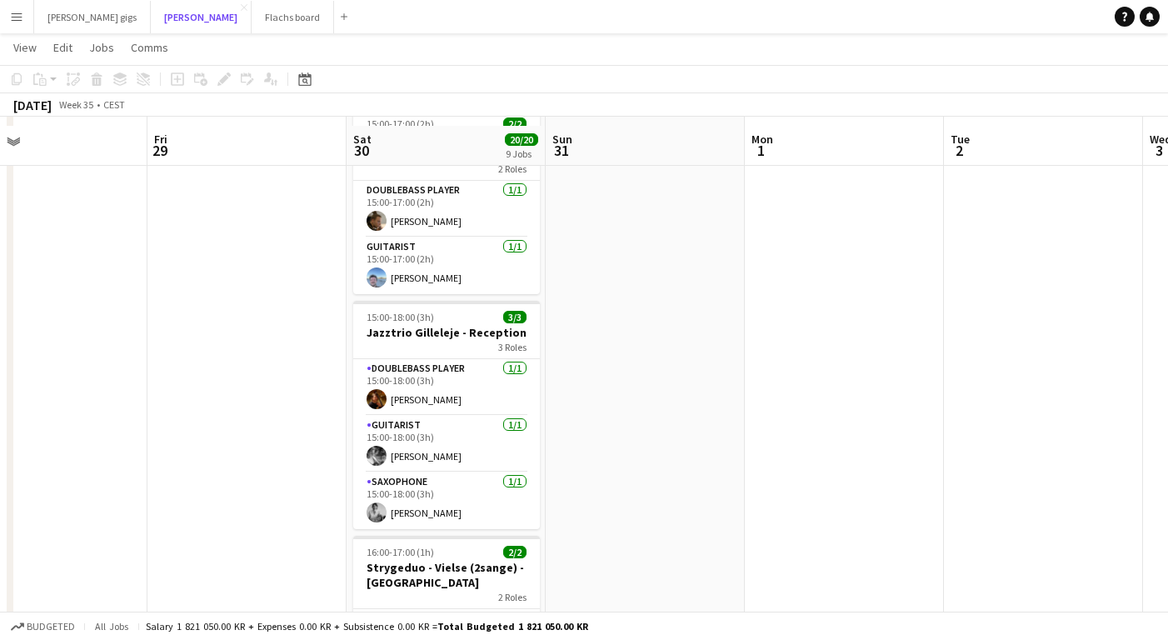
scroll to position [748, 0]
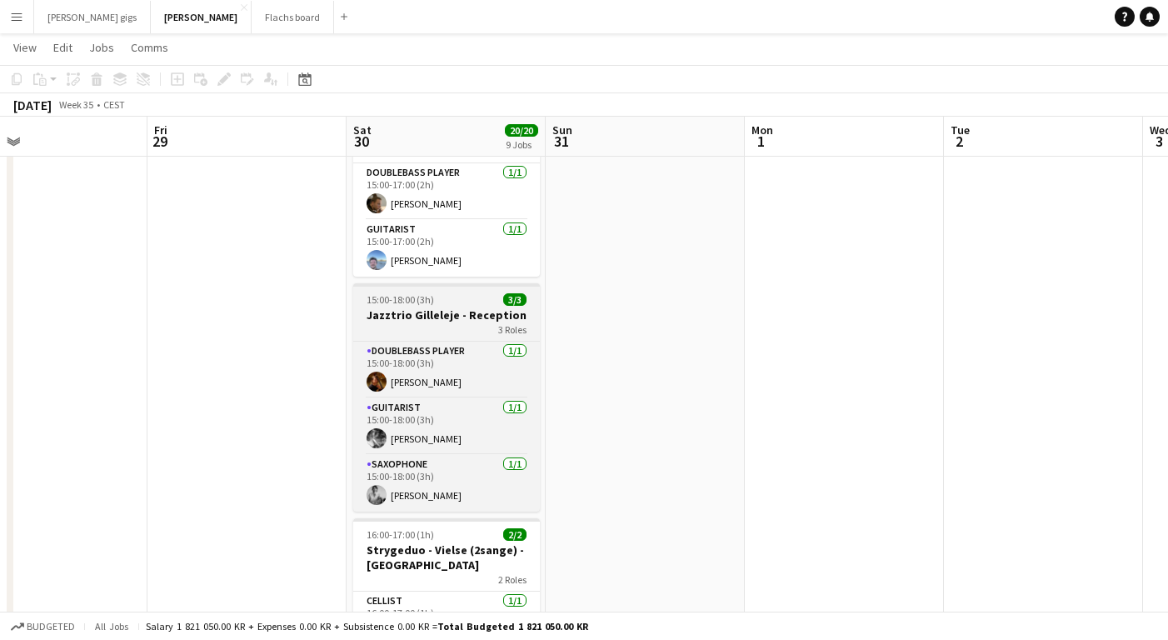
click at [418, 283] on app-job-card "15:00-18:00 (3h) 3/3 Jazztrio Gilleleje - Reception 3 Roles Doublebass Player […" at bounding box center [446, 397] width 187 height 228
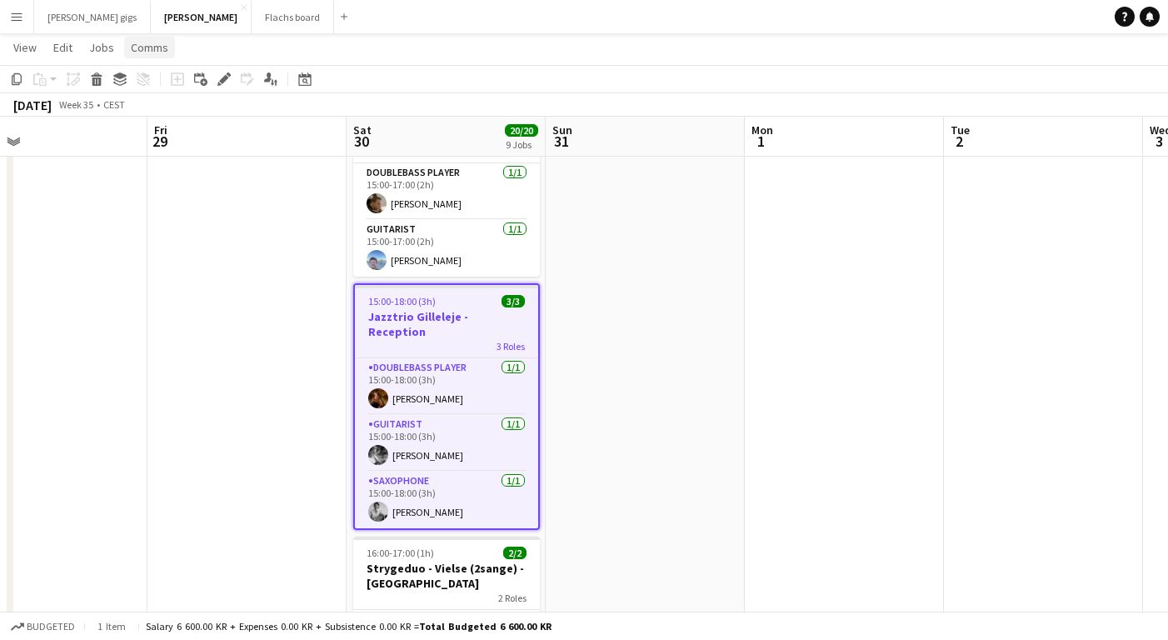
click at [144, 43] on span "Comms" at bounding box center [150, 47] width 38 height 15
click at [157, 113] on span "Create chat" at bounding box center [166, 118] width 58 height 15
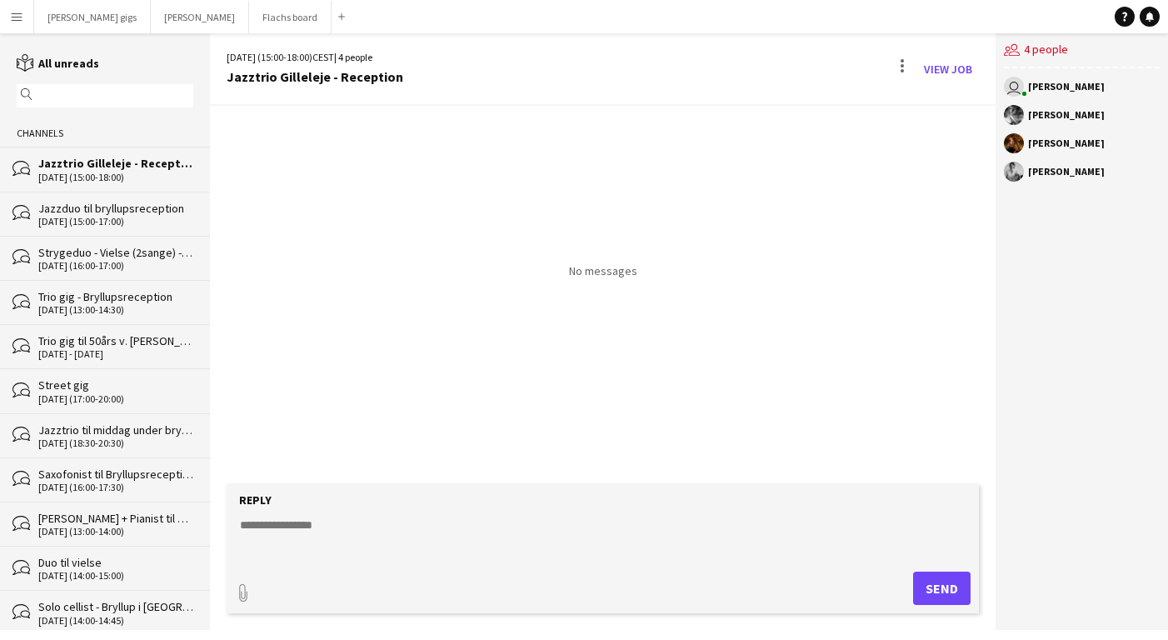
click at [347, 534] on textarea at bounding box center [606, 538] width 736 height 43
type textarea "**********"
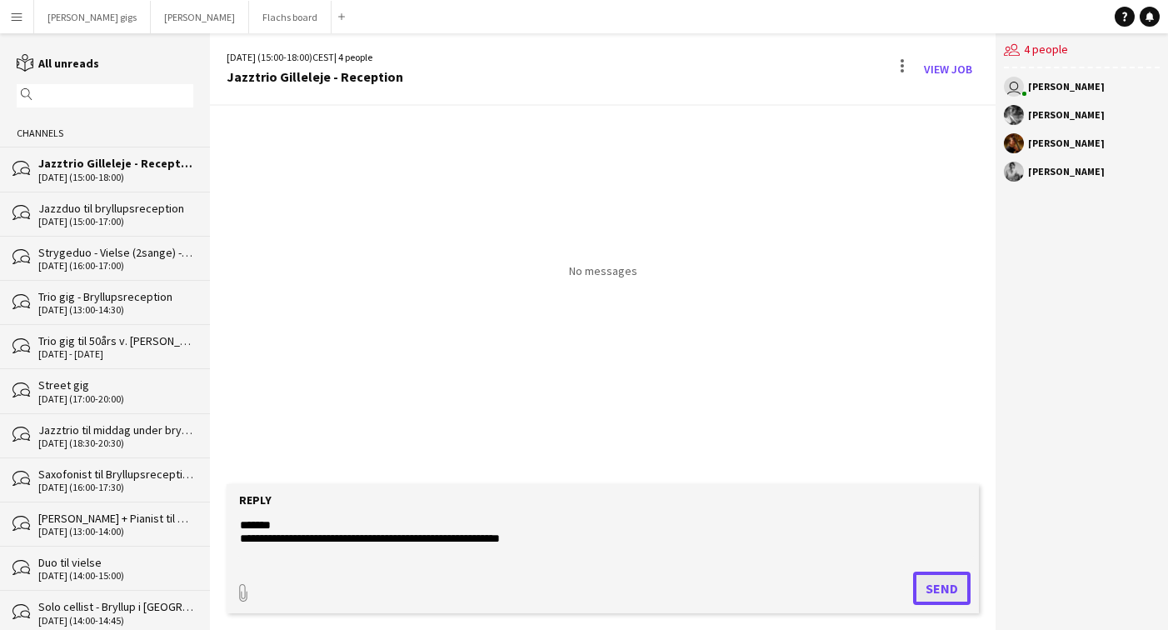
click at [915, 593] on button "Send" at bounding box center [942, 588] width 58 height 33
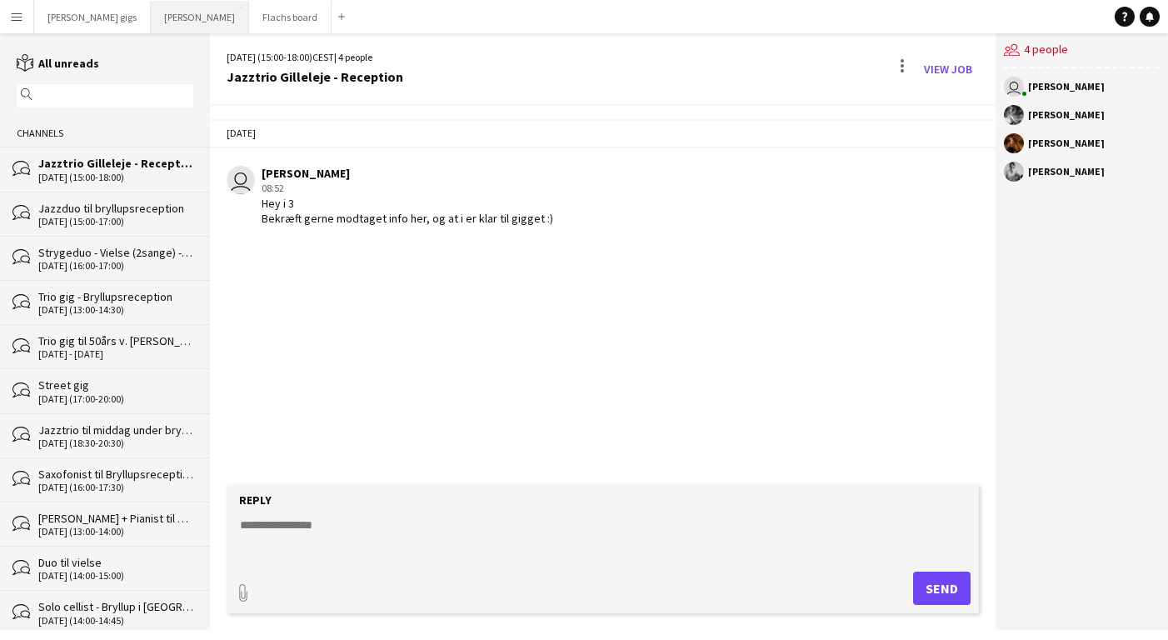
click at [151, 14] on button "Asger Gigs Close" at bounding box center [200, 17] width 98 height 33
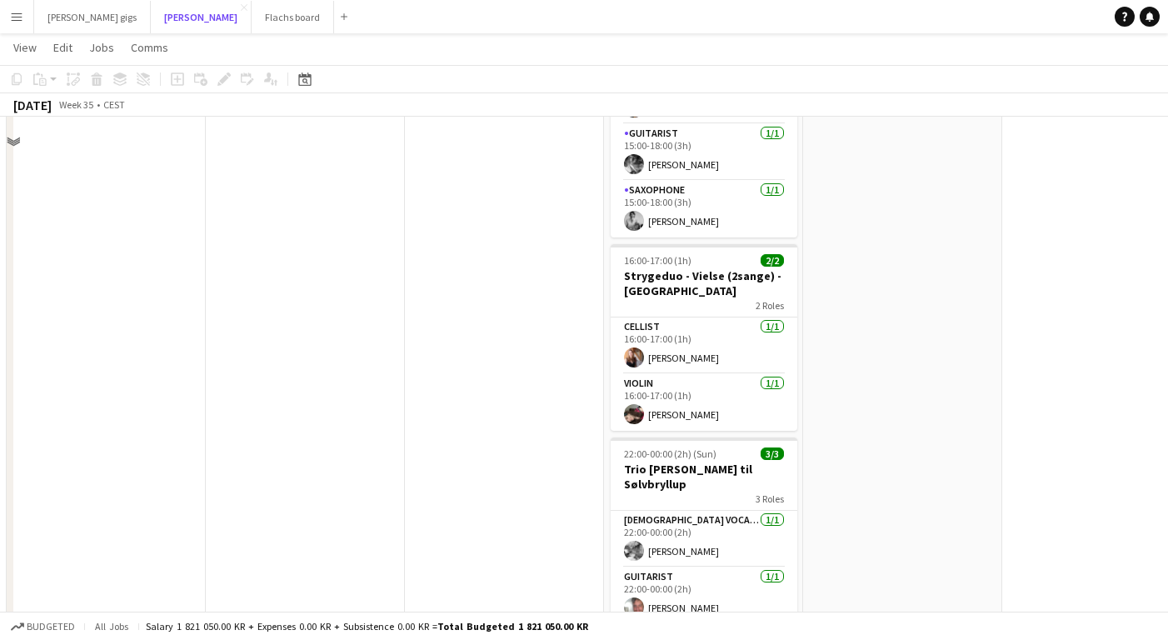
scroll to position [1033, 0]
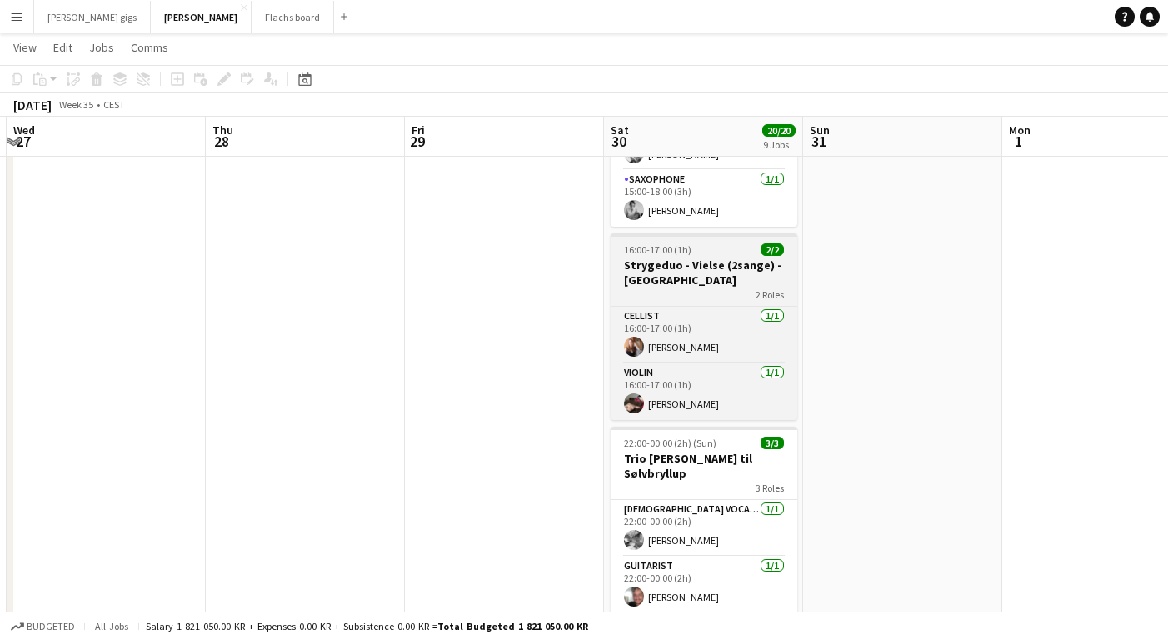
click at [654, 258] on h3 "Strygeduo - Vielse (2sange) - [GEOGRAPHIC_DATA]" at bounding box center [704, 273] width 187 height 30
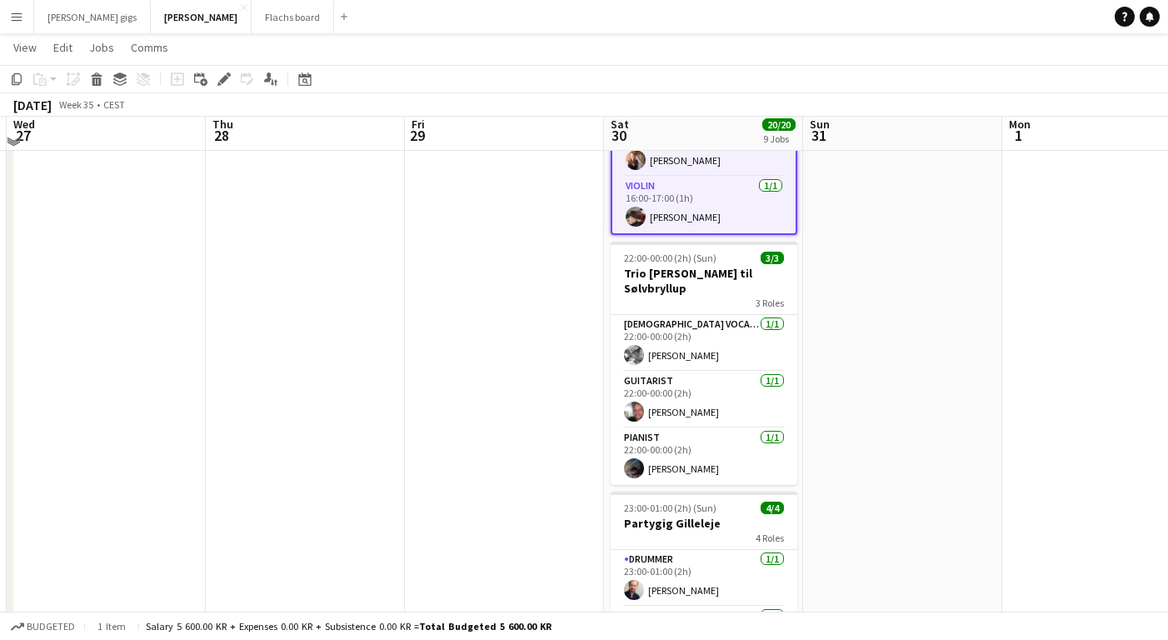
scroll to position [1216, 0]
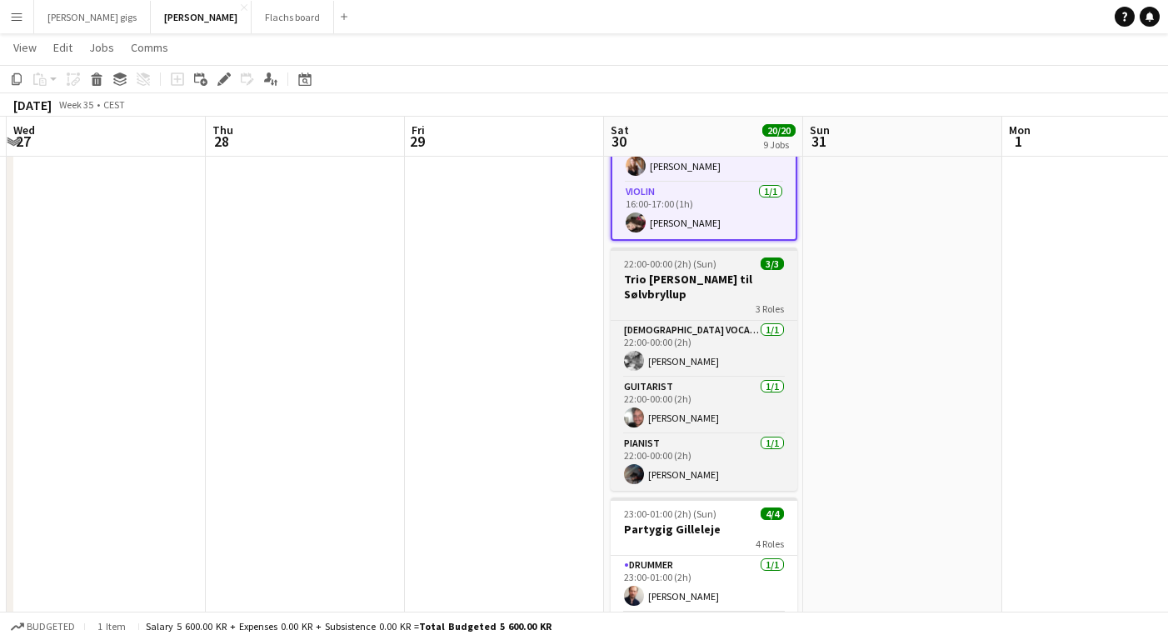
click at [658, 272] on h3 "Trio [PERSON_NAME] til Sølvbryllup" at bounding box center [704, 287] width 187 height 30
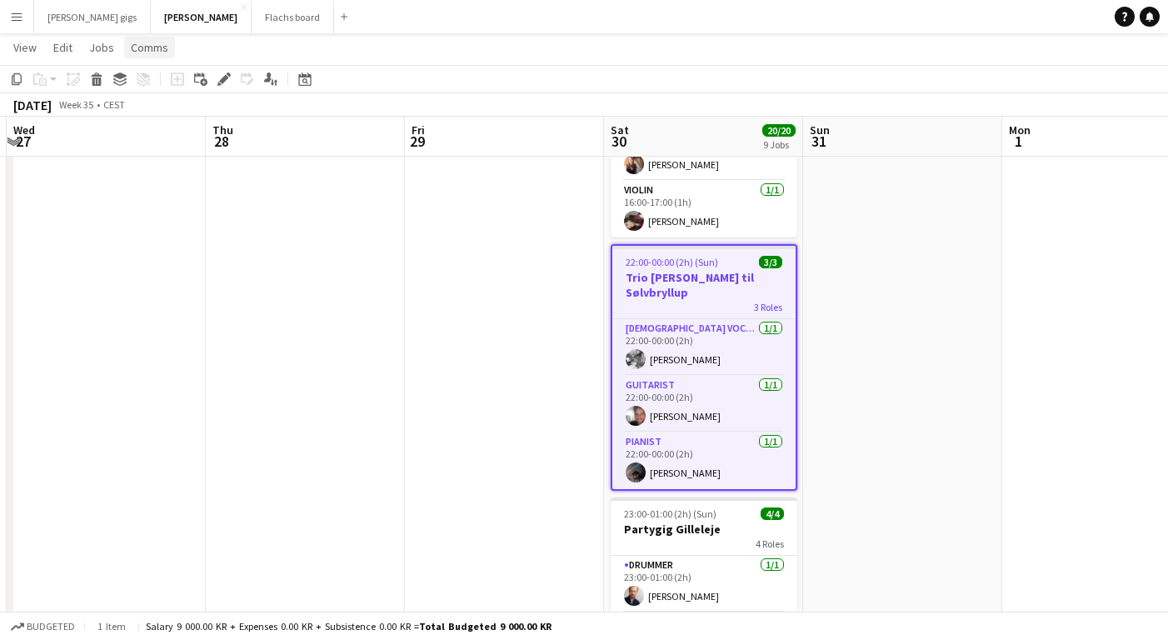
click at [153, 52] on span "Comms" at bounding box center [150, 47] width 38 height 15
click at [161, 103] on link "Create chat" at bounding box center [192, 118] width 138 height 35
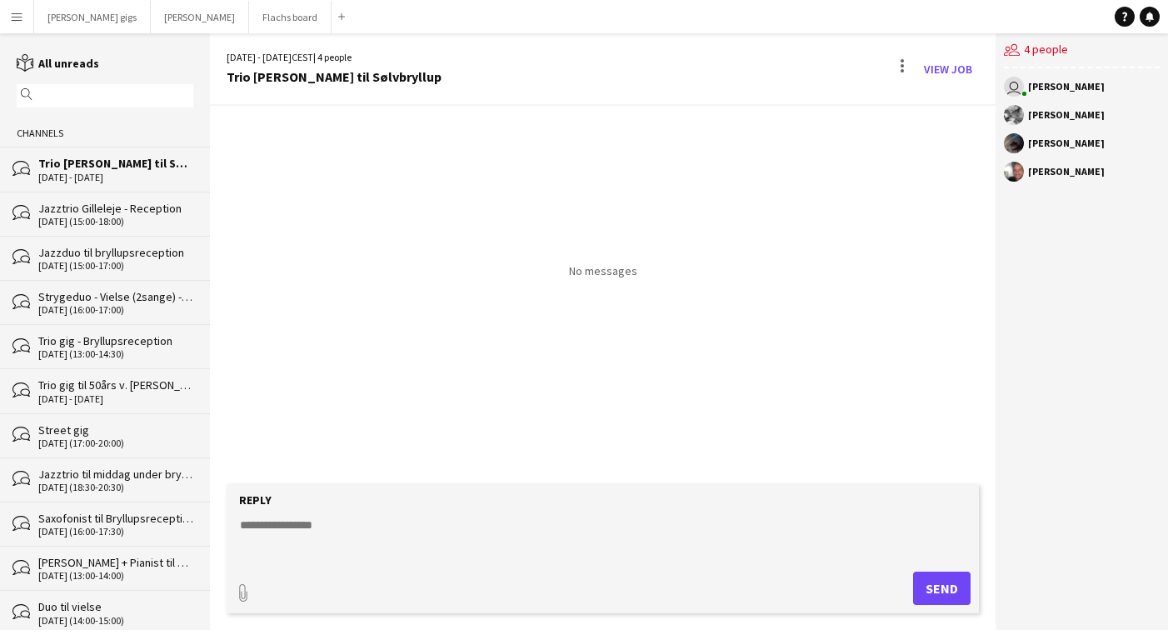
click at [354, 506] on div "Reply" at bounding box center [603, 500] width 736 height 15
click at [351, 528] on textarea at bounding box center [606, 538] width 736 height 43
type textarea "**********"
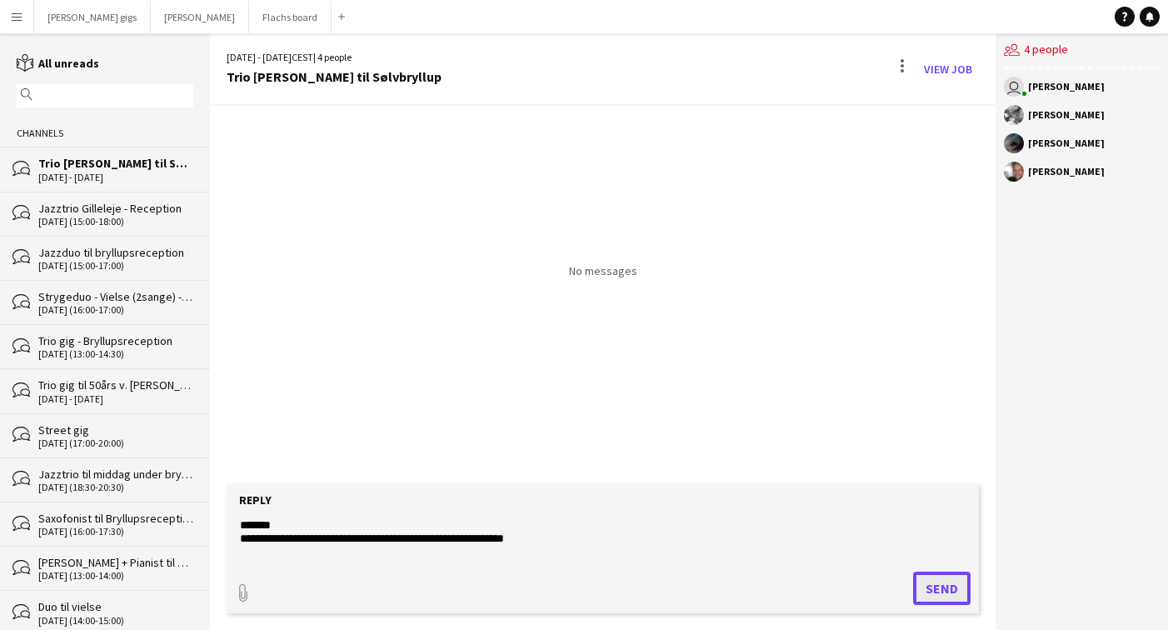
click at [929, 593] on button "Send" at bounding box center [942, 588] width 58 height 33
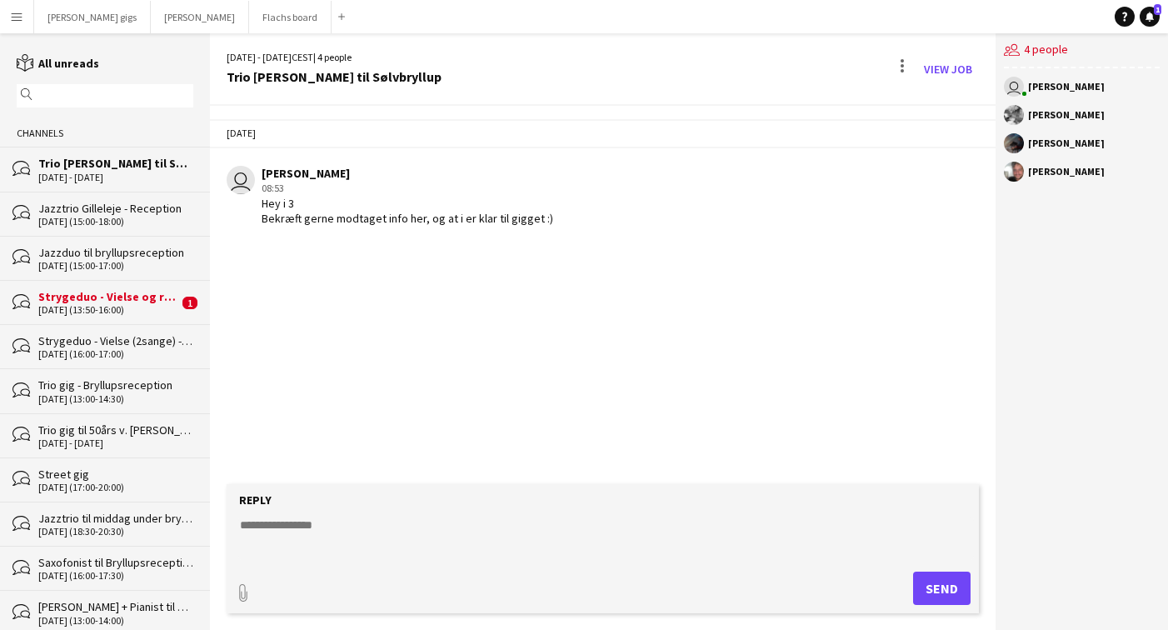
click at [159, 33] on div "[PERSON_NAME] gigs Close Asger Gigs Close Flachs board Close Add" at bounding box center [192, 16] width 318 height 33
click at [145, 301] on div "Strygeduo - Vielse og reception" at bounding box center [108, 296] width 140 height 15
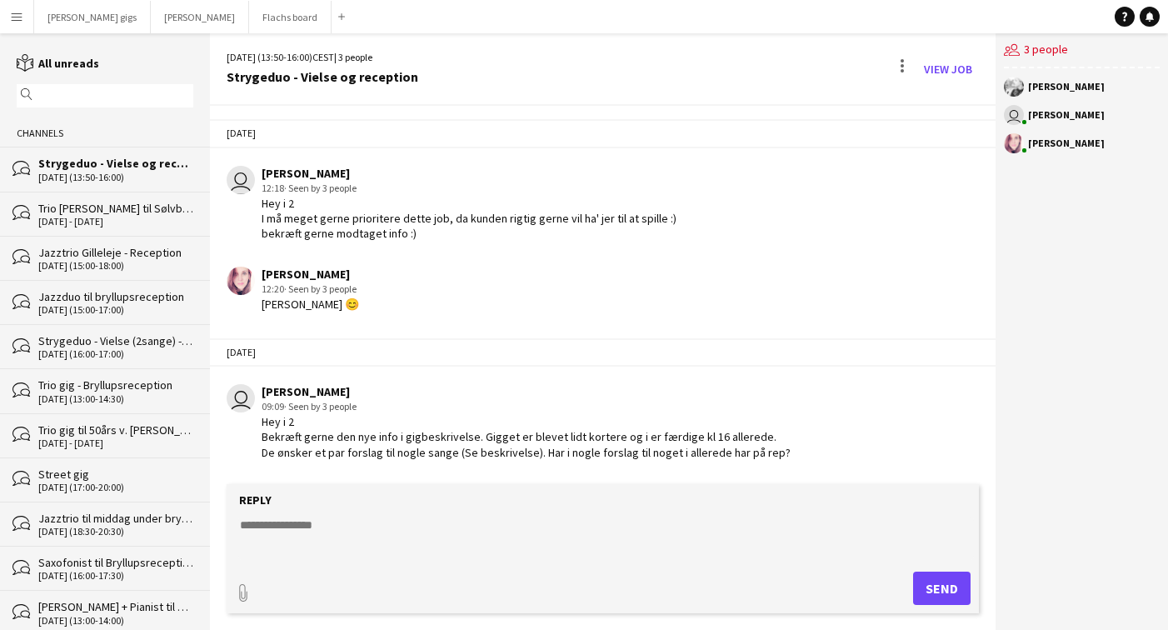
scroll to position [1269, 0]
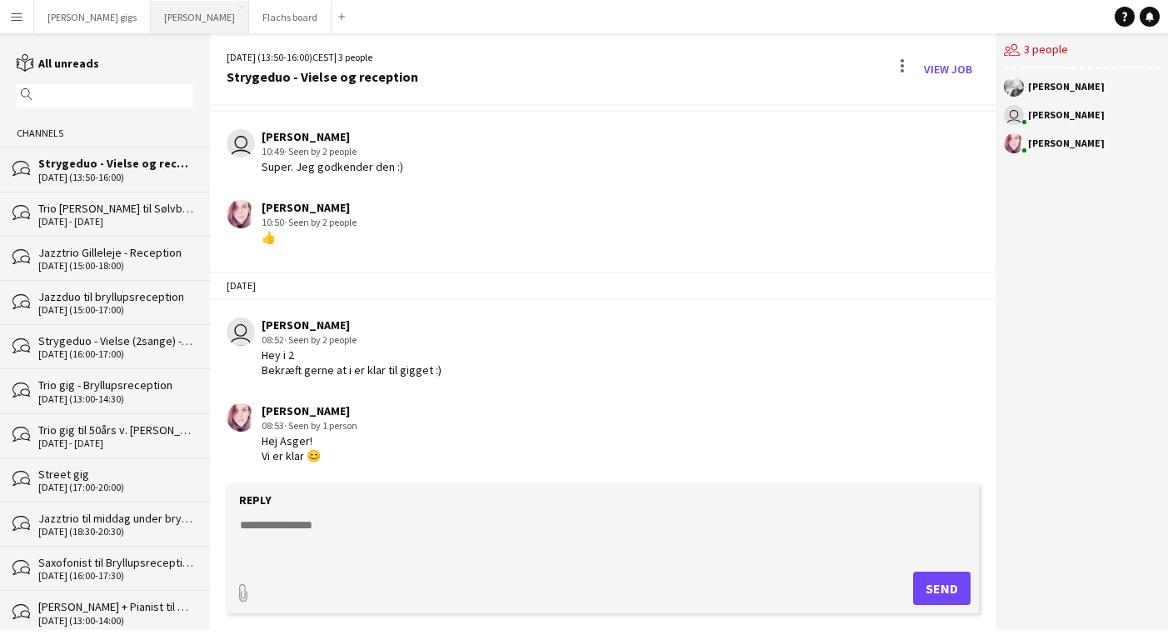
click at [151, 6] on button "Asger Gigs Close" at bounding box center [200, 17] width 98 height 33
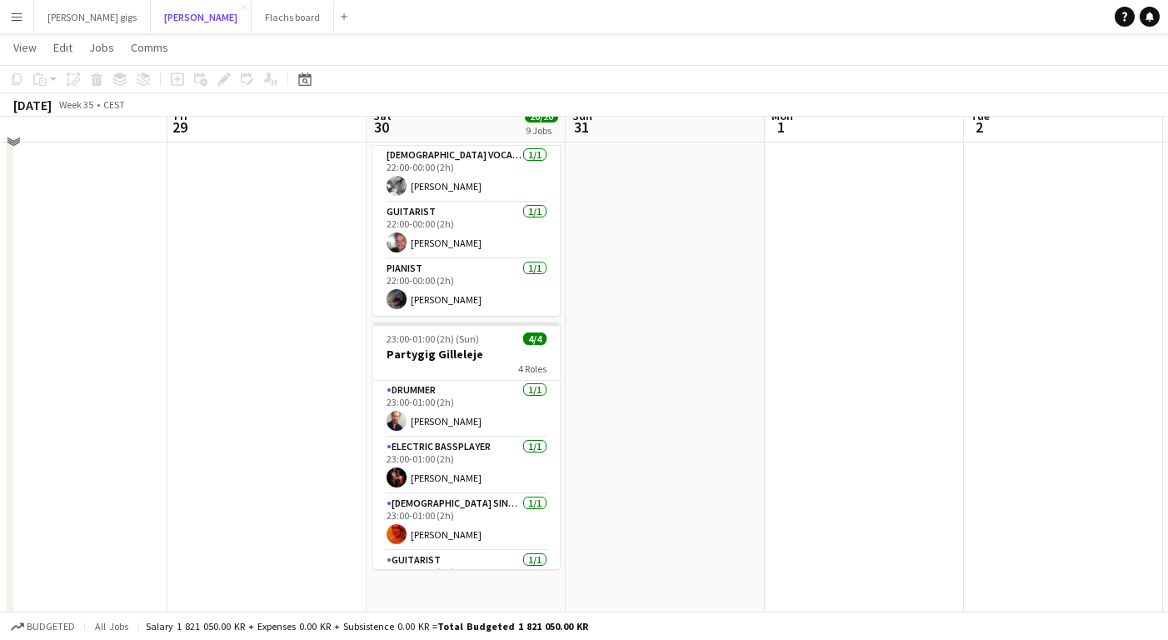
scroll to position [1390, 0]
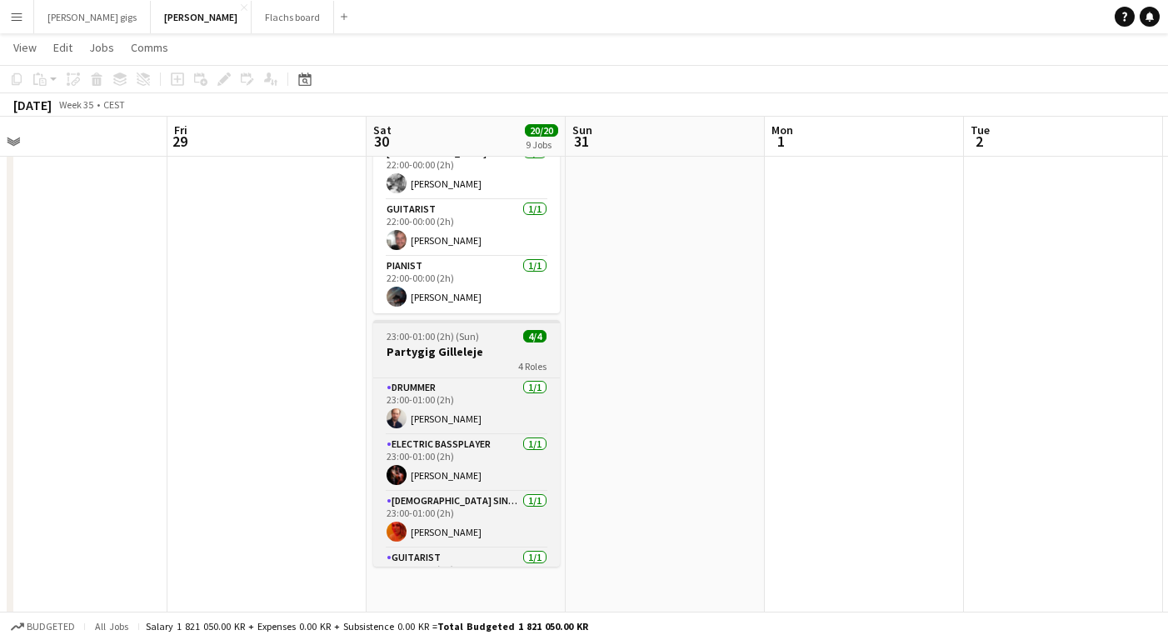
click at [423, 344] on h3 "Partygig Gilleleje" at bounding box center [466, 351] width 187 height 15
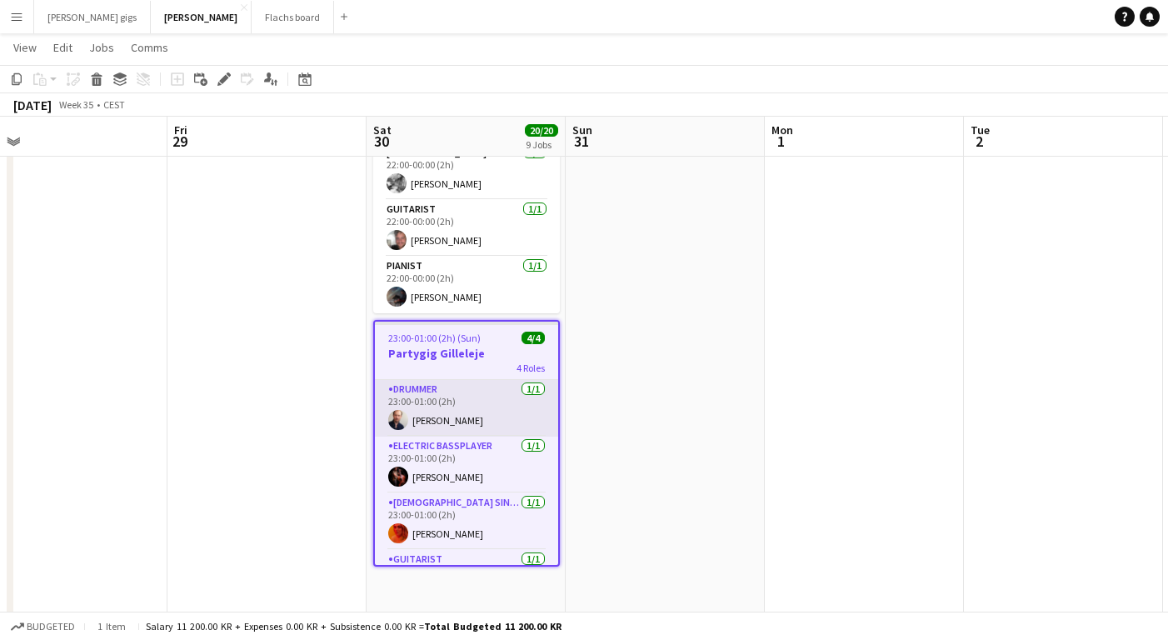
scroll to position [42, 0]
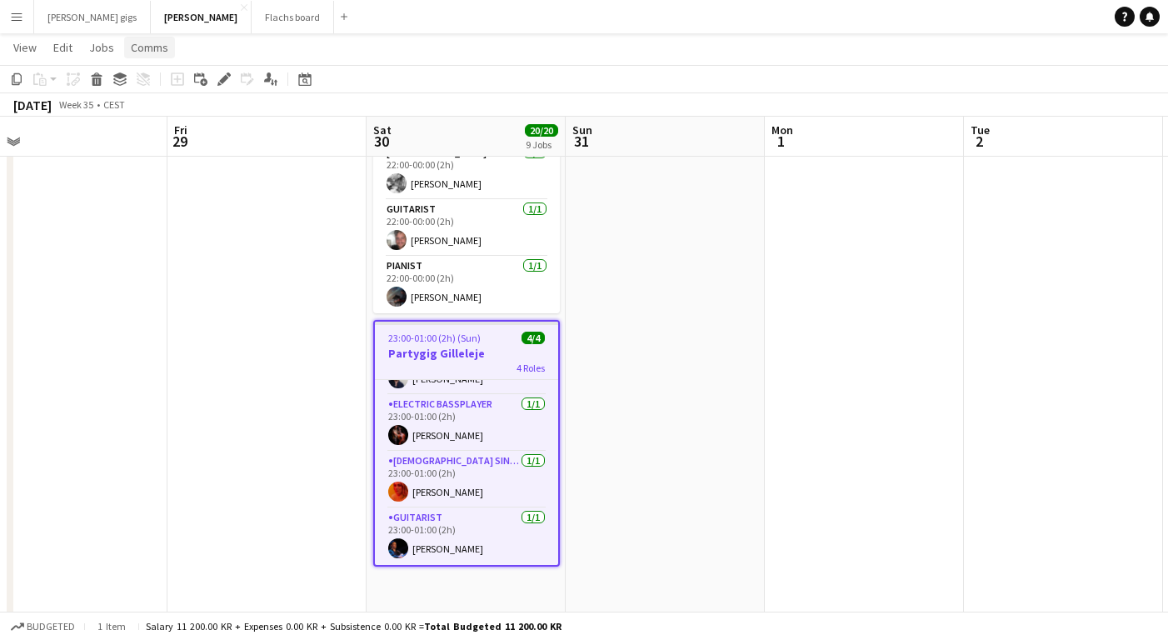
click at [148, 51] on span "Comms" at bounding box center [150, 47] width 38 height 15
click at [168, 114] on span "Create chat" at bounding box center [166, 118] width 58 height 15
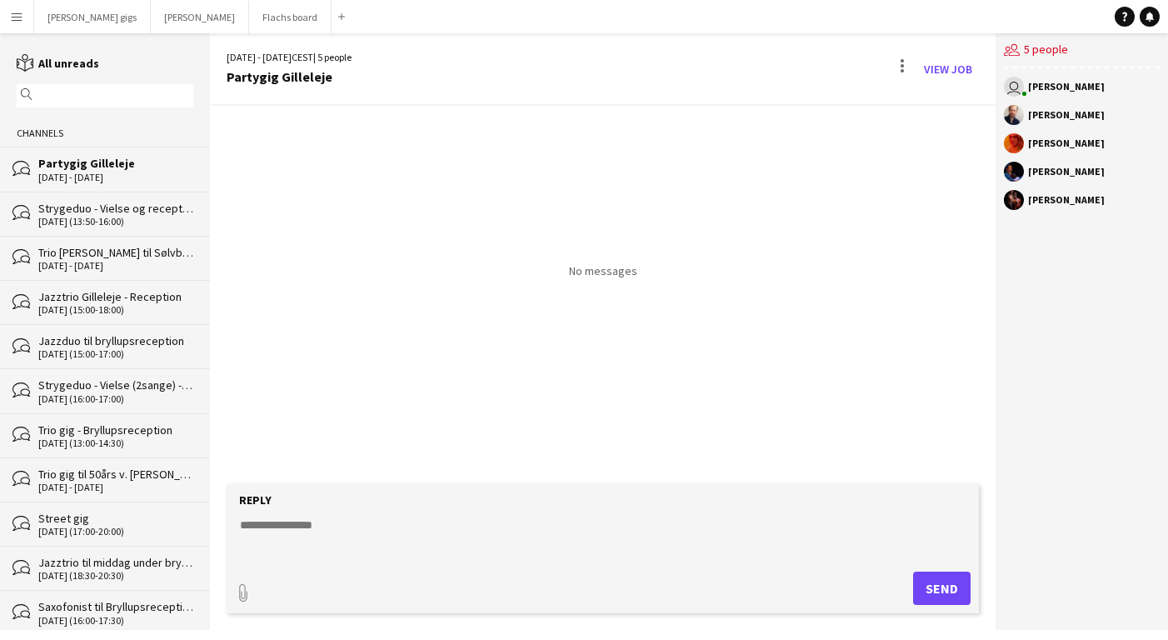
click at [415, 529] on textarea at bounding box center [606, 538] width 736 height 43
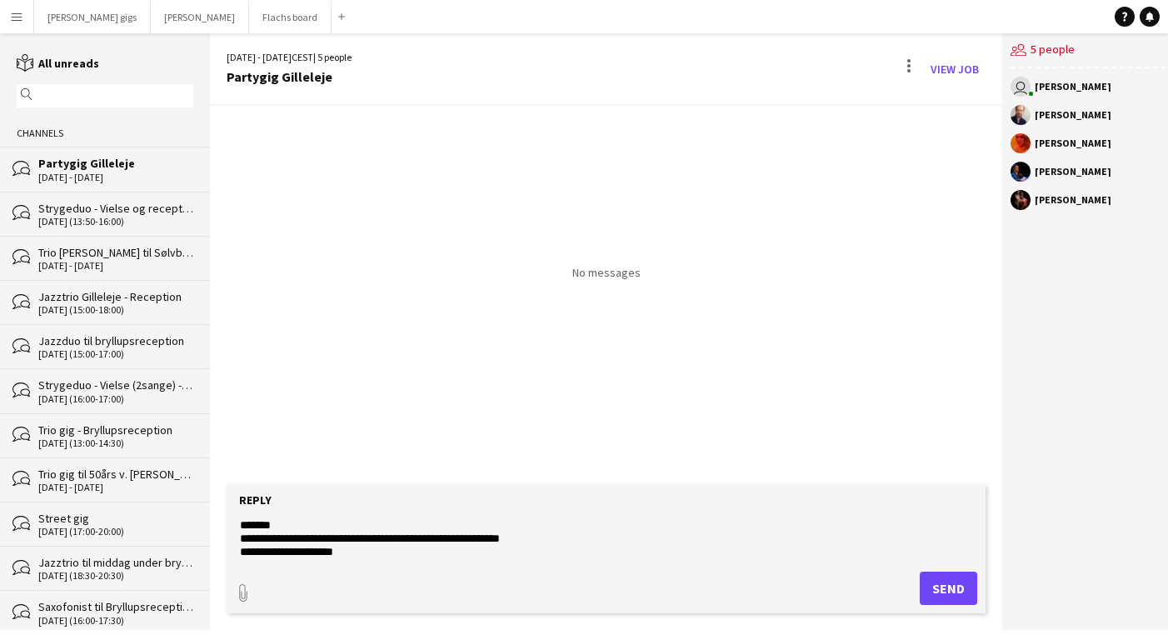
scroll to position [13, 0]
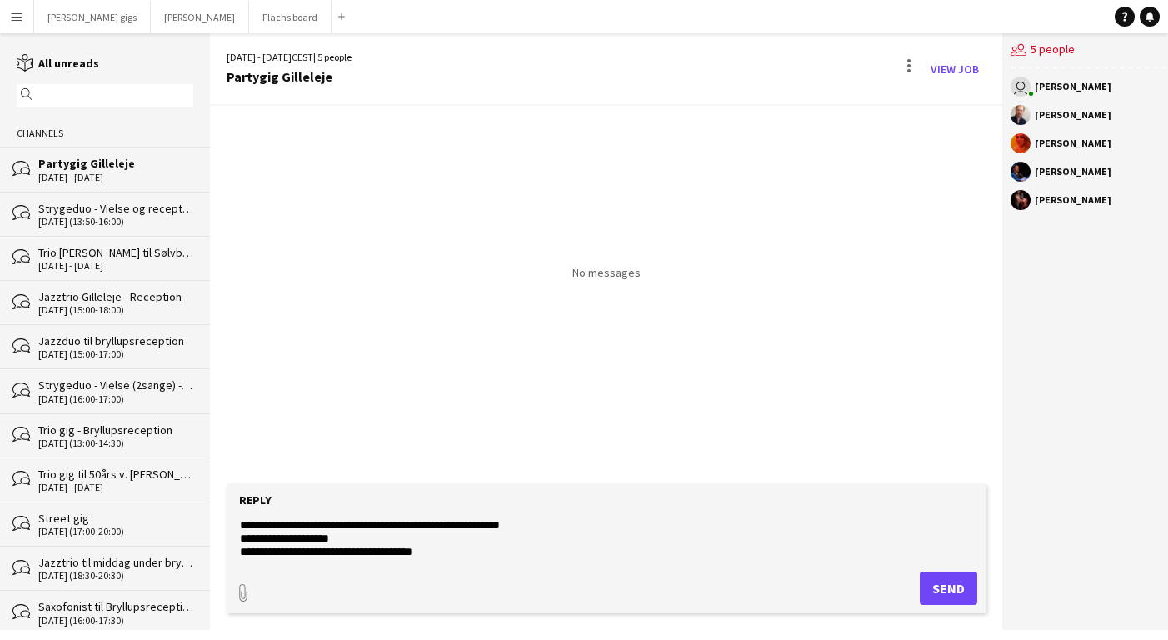
click at [442, 556] on textarea "**********" at bounding box center [606, 538] width 736 height 43
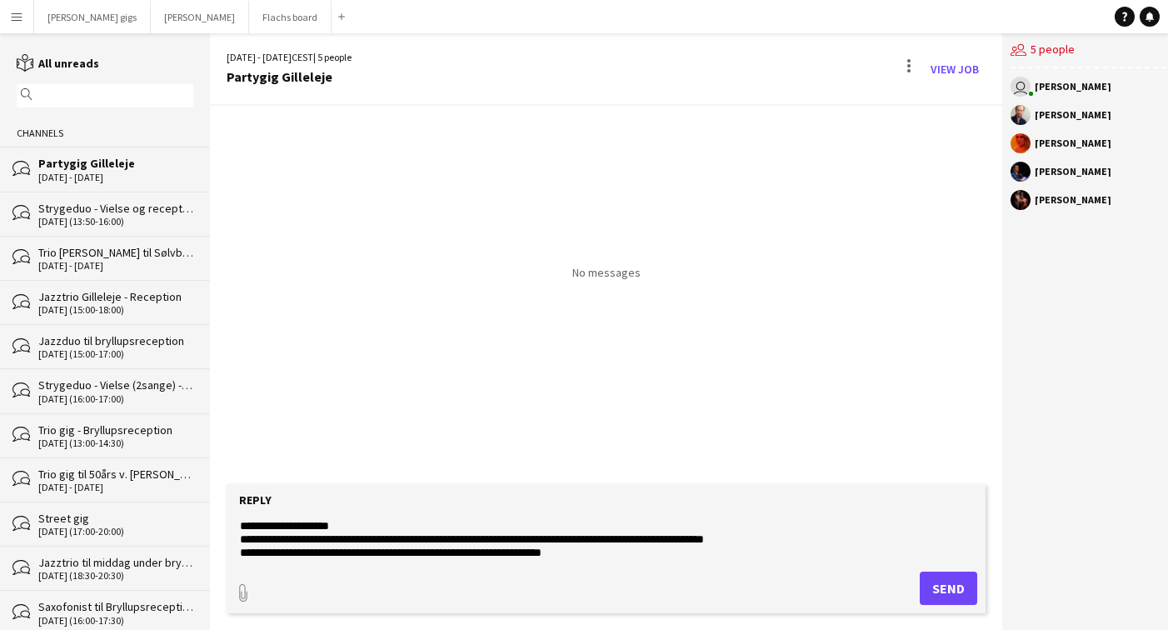
type textarea "**********"
click at [931, 586] on button "Send" at bounding box center [949, 588] width 58 height 33
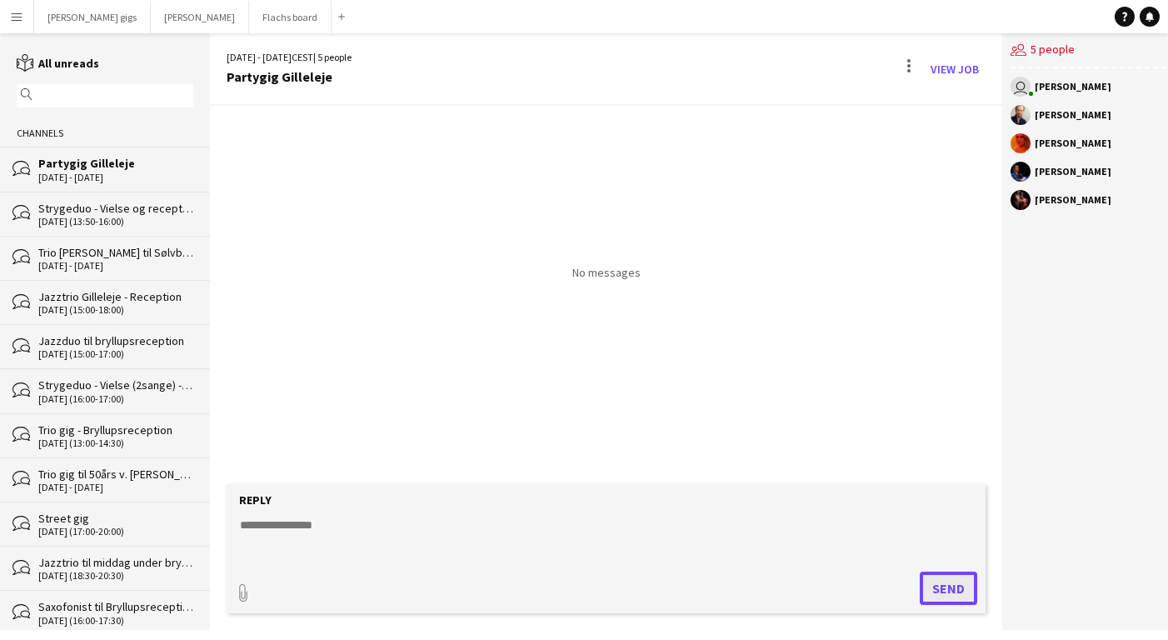
scroll to position [0, 0]
